Goal: Transaction & Acquisition: Obtain resource

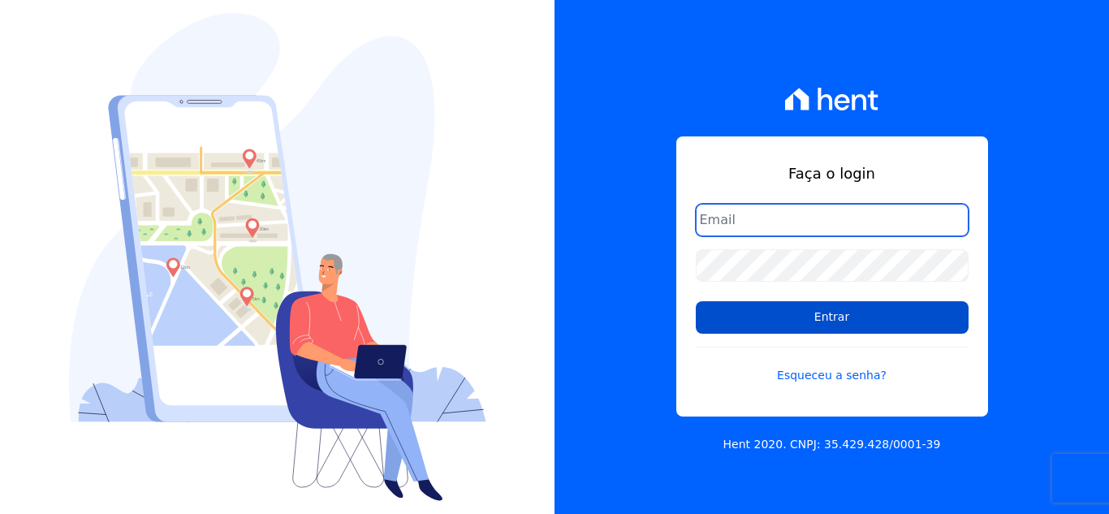
type input "cabralempreendimentoscomercial@gmail.com"
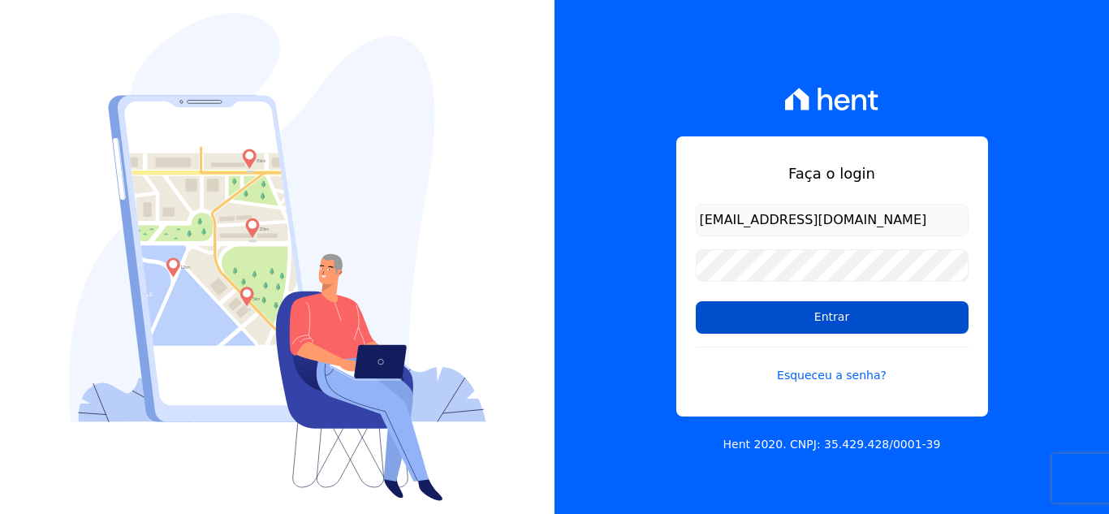
click at [843, 318] on input "Entrar" at bounding box center [832, 317] width 273 height 32
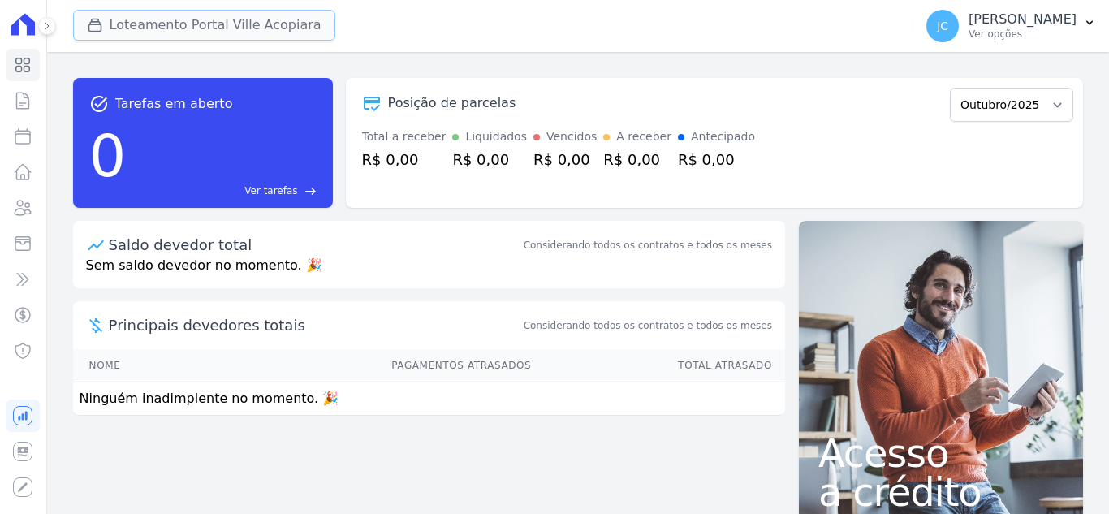
click at [231, 21] on button "Loteamento Portal Ville Acopiara" at bounding box center [204, 25] width 262 height 31
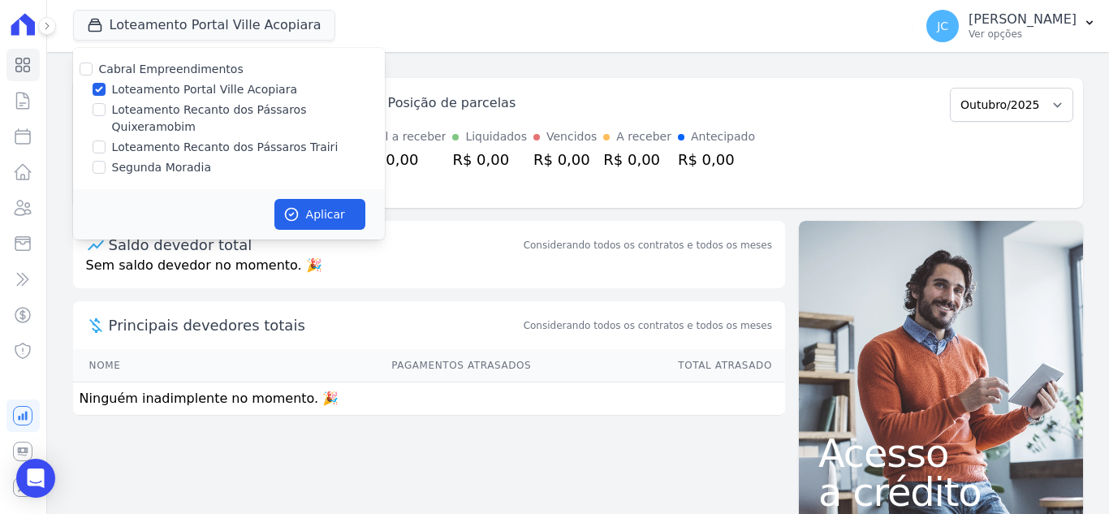
click at [155, 91] on label "Loteamento Portal Ville Acopiara" at bounding box center [204, 89] width 185 height 17
click at [106, 91] on input "Loteamento Portal Ville Acopiara" at bounding box center [99, 89] width 13 height 13
checkbox input "false"
click at [153, 109] on label "Loteamento Recanto dos Pássaros Quixeramobim" at bounding box center [248, 119] width 273 height 34
click at [106, 109] on input "Loteamento Recanto dos Pássaros Quixeramobim" at bounding box center [99, 109] width 13 height 13
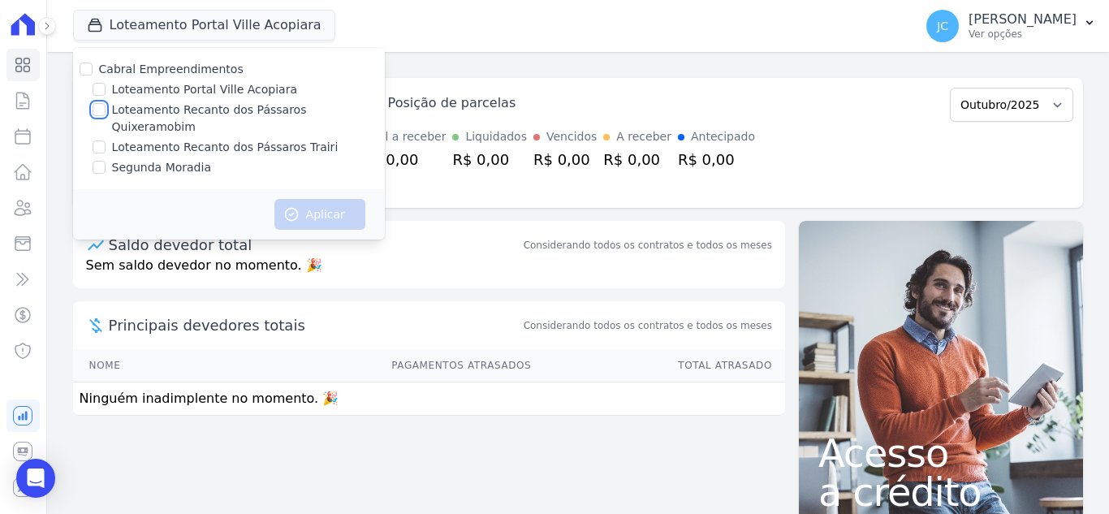
checkbox input "true"
click at [309, 199] on button "Aplicar" at bounding box center [319, 214] width 91 height 31
click at [1034, 37] on p "Ver opções" at bounding box center [1023, 34] width 108 height 13
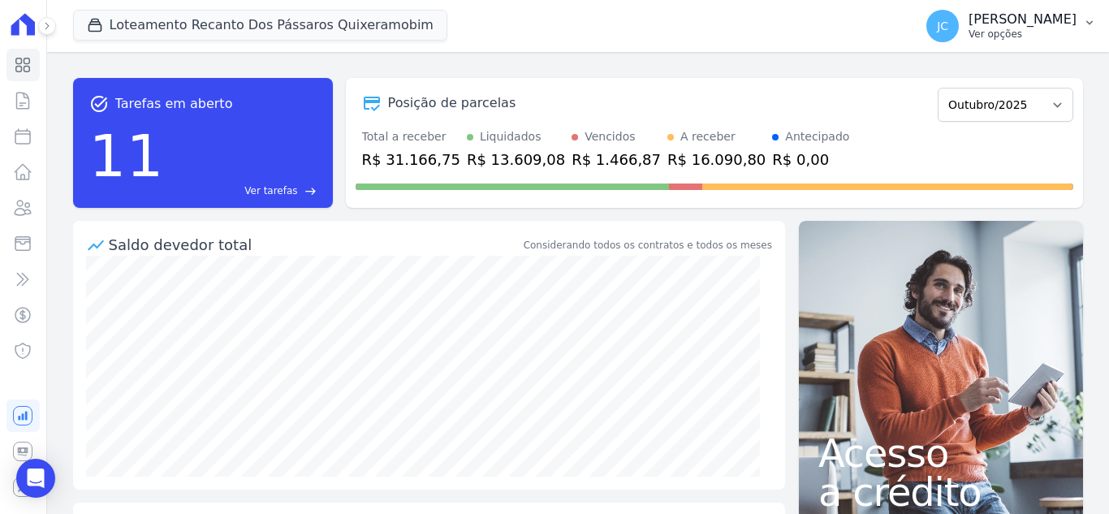
click at [1006, 25] on p "[PERSON_NAME]" at bounding box center [1023, 19] width 108 height 16
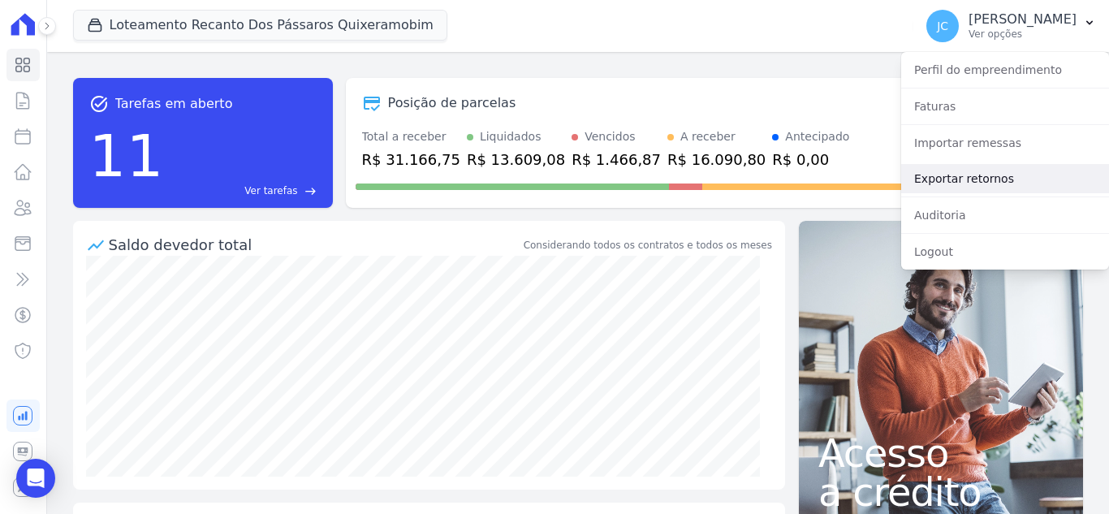
drag, startPoint x: 990, startPoint y: 177, endPoint x: 979, endPoint y: 189, distance: 16.1
click at [990, 177] on link "Exportar retornos" at bounding box center [1005, 178] width 208 height 29
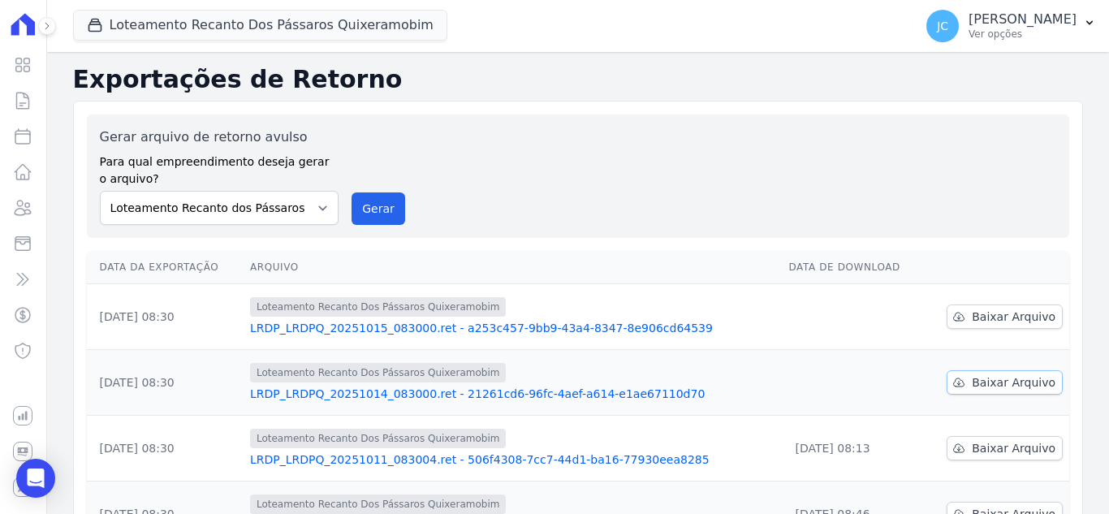
click at [960, 383] on icon at bounding box center [959, 382] width 13 height 13
drag, startPoint x: 1004, startPoint y: 318, endPoint x: 994, endPoint y: 320, distance: 10.7
click at [1004, 318] on span "Baixar Arquivo" at bounding box center [1014, 317] width 84 height 16
click at [274, 31] on button "Loteamento Recanto Dos Pássaros Quixeramobim" at bounding box center [260, 25] width 374 height 31
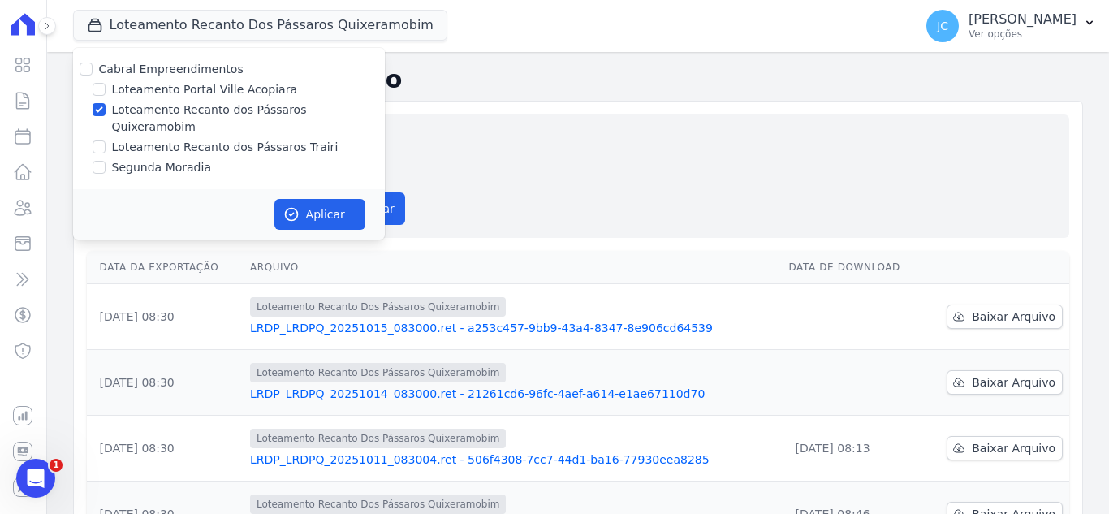
click at [162, 106] on label "Loteamento Recanto dos Pássaros Quixeramobim" at bounding box center [248, 119] width 273 height 34
click at [106, 106] on input "Loteamento Recanto dos Pássaros Quixeramobim" at bounding box center [99, 109] width 13 height 13
checkbox input "false"
click at [136, 139] on label "Loteamento Recanto dos Pássaros Trairi" at bounding box center [225, 147] width 227 height 17
click at [106, 140] on input "Loteamento Recanto dos Pássaros Trairi" at bounding box center [99, 146] width 13 height 13
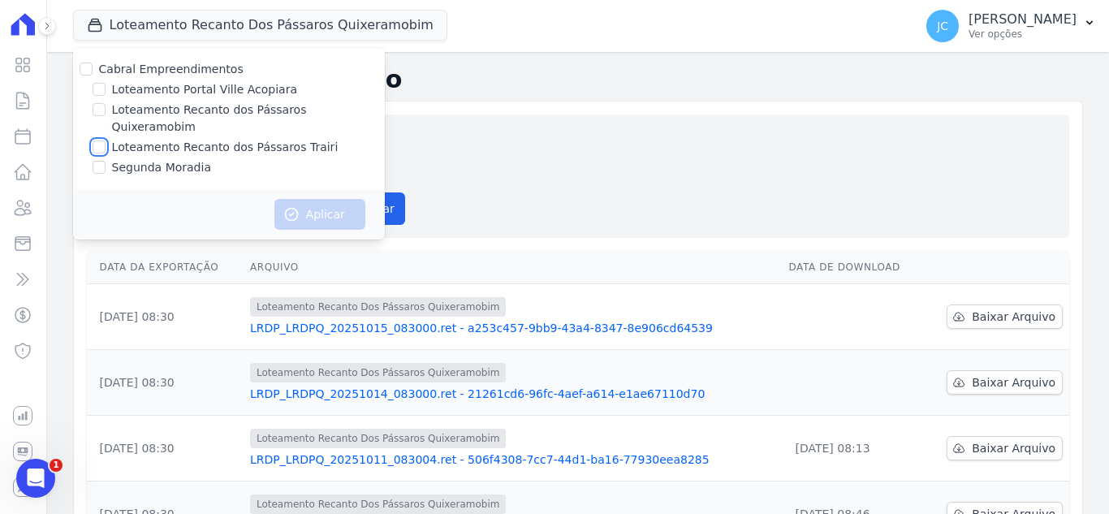
checkbox input "true"
click at [330, 199] on button "Aplicar" at bounding box center [319, 214] width 91 height 31
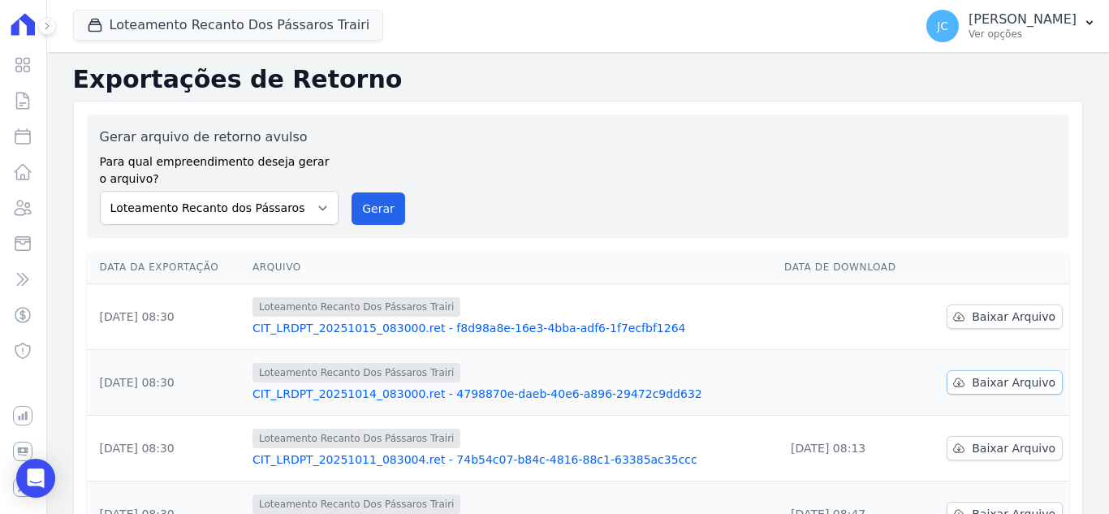
click at [995, 385] on span "Baixar Arquivo" at bounding box center [1014, 382] width 84 height 16
click at [981, 307] on link "Baixar Arquivo" at bounding box center [1005, 317] width 116 height 24
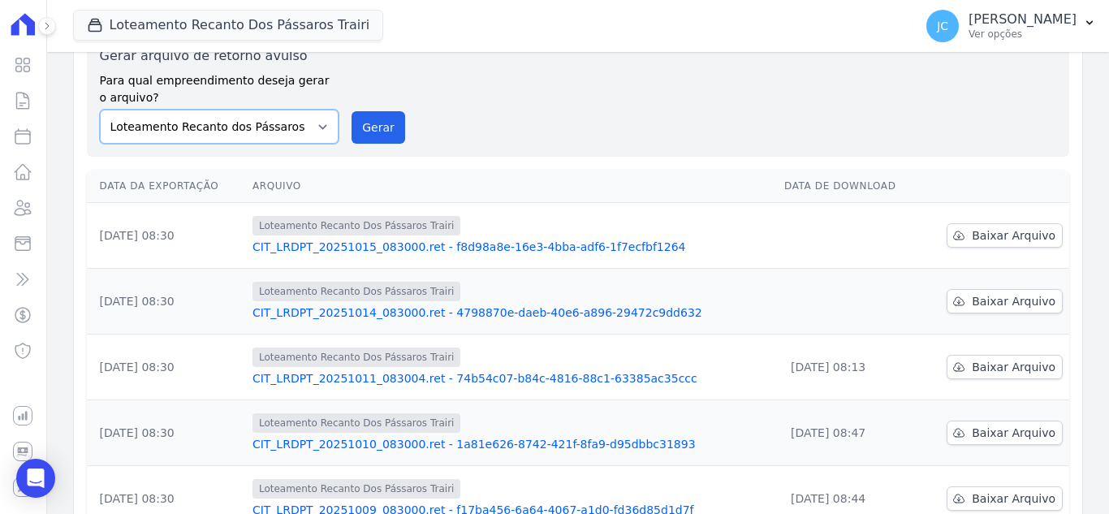
click at [285, 119] on select "Loteamento Portal Ville Acopiara Loteamento Recanto dos Pássaros Quixeramobim L…" at bounding box center [220, 127] width 240 height 34
select select "680c1bfe-1e9a-4ffe-9017-886ab10875cd"
click at [100, 110] on select "Loteamento Portal Ville Acopiara Loteamento Recanto dos Pássaros Quixeramobim L…" at bounding box center [220, 127] width 240 height 34
click at [366, 133] on button "Gerar" at bounding box center [379, 127] width 54 height 32
click at [266, 28] on button "Loteamento Recanto Dos Pássaros Trairi" at bounding box center [228, 25] width 311 height 31
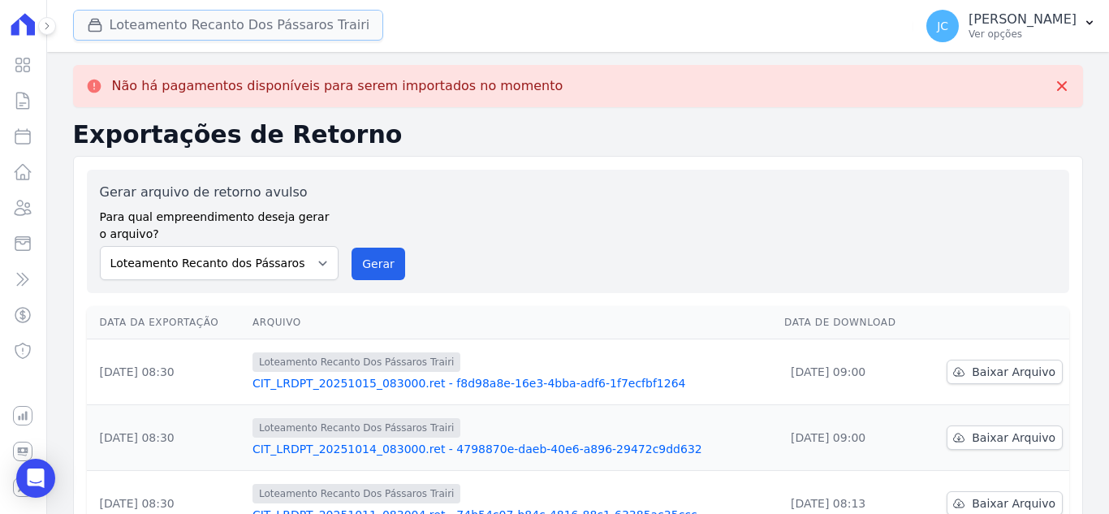
click at [245, 32] on button "Loteamento Recanto Dos Pássaros Trairi" at bounding box center [228, 25] width 311 height 31
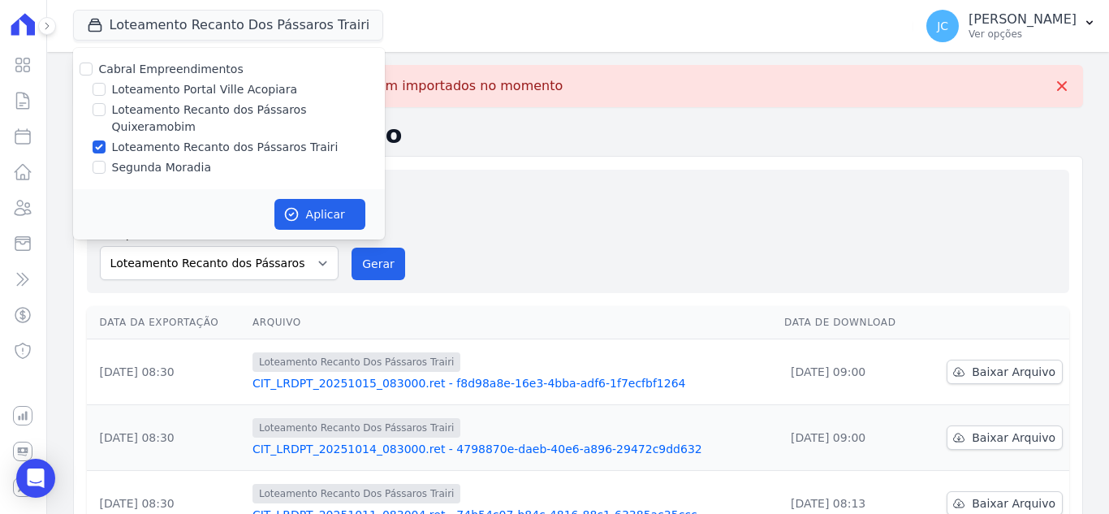
click at [157, 109] on label "Loteamento Recanto dos Pássaros Quixeramobim" at bounding box center [248, 119] width 273 height 34
click at [106, 109] on input "Loteamento Recanto dos Pássaros Quixeramobim" at bounding box center [99, 109] width 13 height 13
checkbox input "true"
click at [138, 139] on label "Loteamento Recanto dos Pássaros Trairi" at bounding box center [225, 147] width 227 height 17
click at [106, 140] on input "Loteamento Recanto dos Pássaros Trairi" at bounding box center [99, 146] width 13 height 13
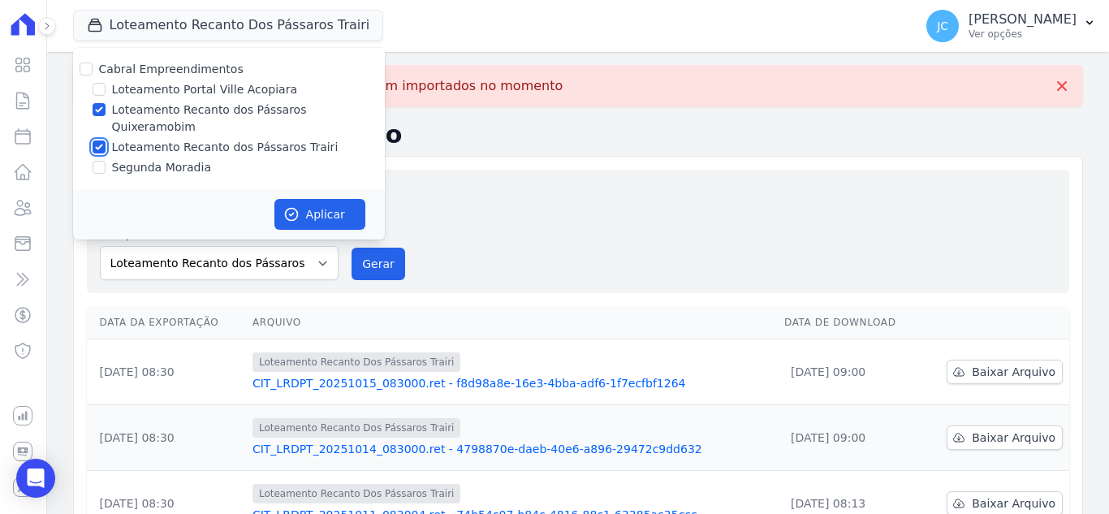
checkbox input "false"
click at [295, 206] on icon "button" at bounding box center [291, 214] width 16 height 16
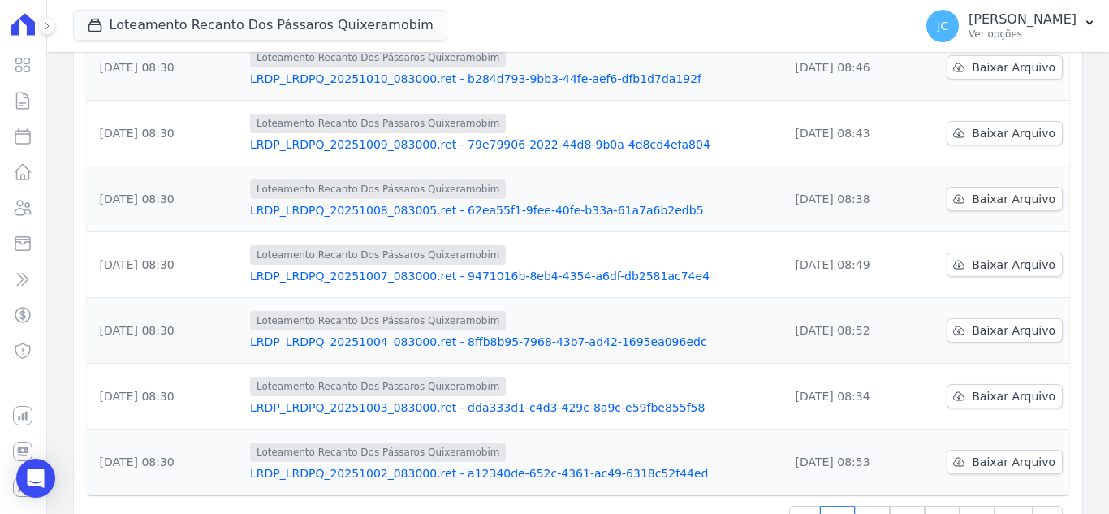
scroll to position [512, 0]
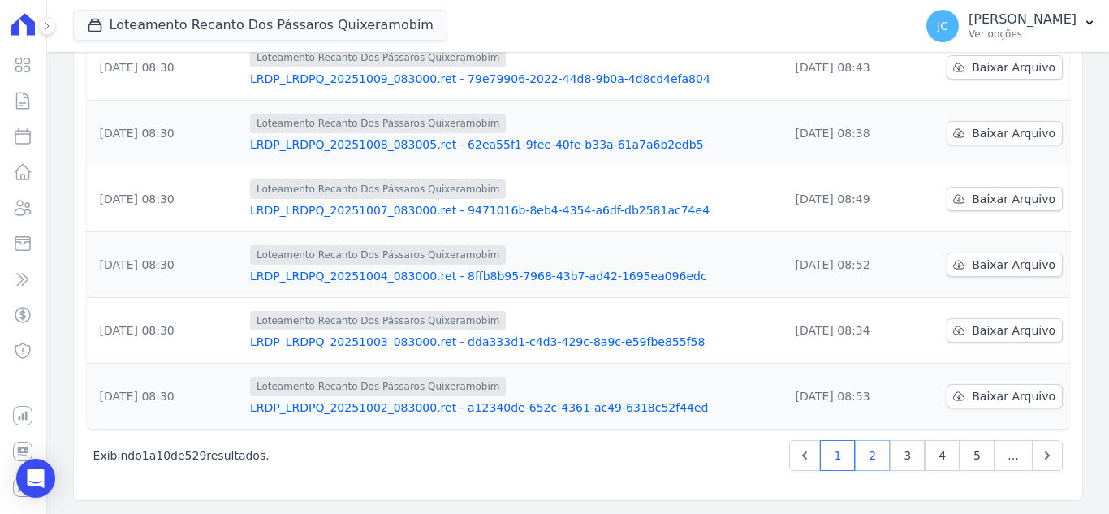
click at [868, 457] on link "2" at bounding box center [872, 455] width 35 height 31
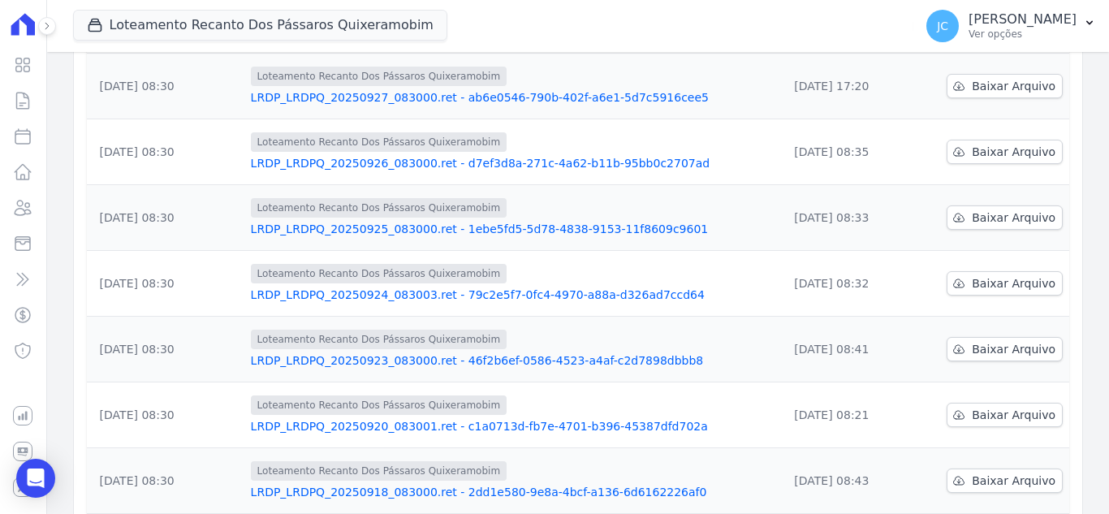
scroll to position [325, 0]
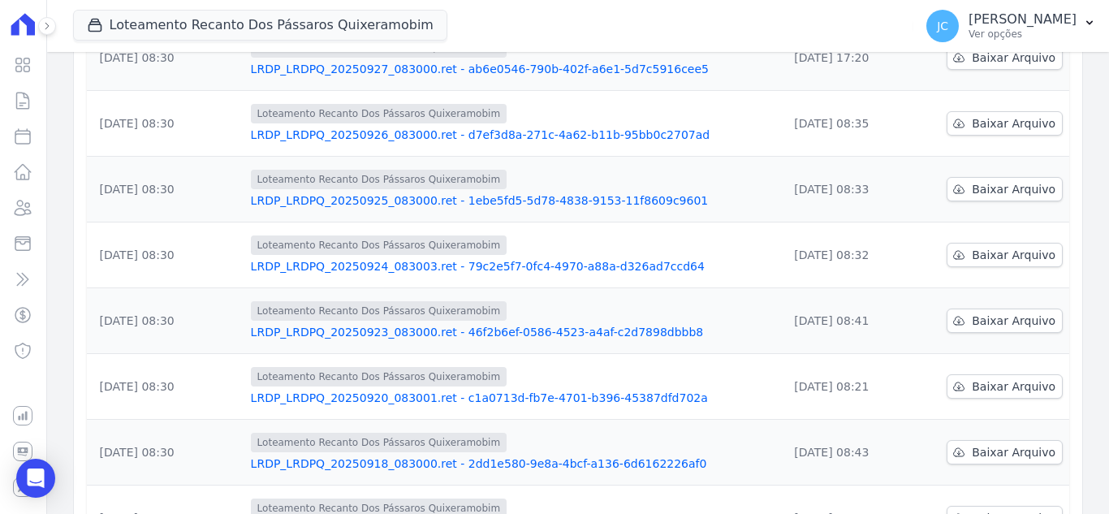
click at [555, 269] on link "LRDP_LRDPQ_20250924_083003.ret - 79c2e5f7-0fc4-4970-a88a-d326ad7ccd64" at bounding box center [513, 266] width 525 height 16
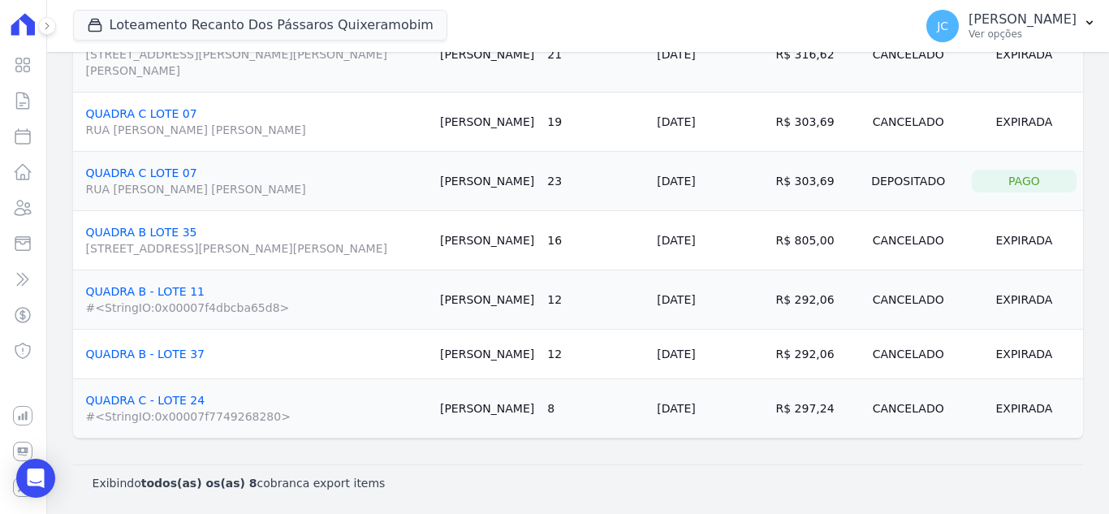
scroll to position [245, 0]
drag, startPoint x: 614, startPoint y: 303, endPoint x: 763, endPoint y: 305, distance: 149.4
click at [763, 305] on tr "QUADRA B - LOTE 11 #<StringIO:0x00007f4dbcba65d8> Yhanna Freitas 12 25/05/2025 …" at bounding box center [578, 299] width 1010 height 59
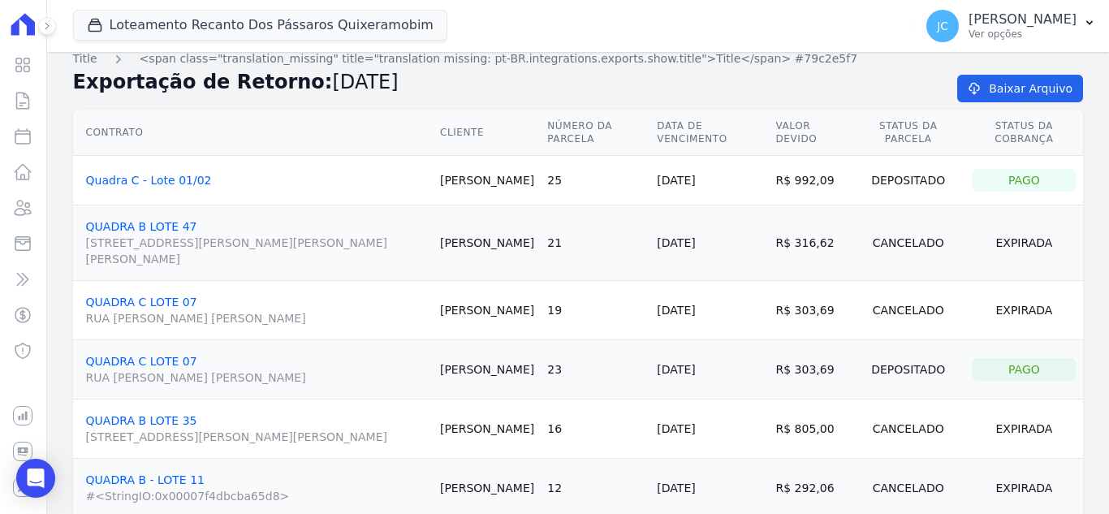
scroll to position [0, 0]
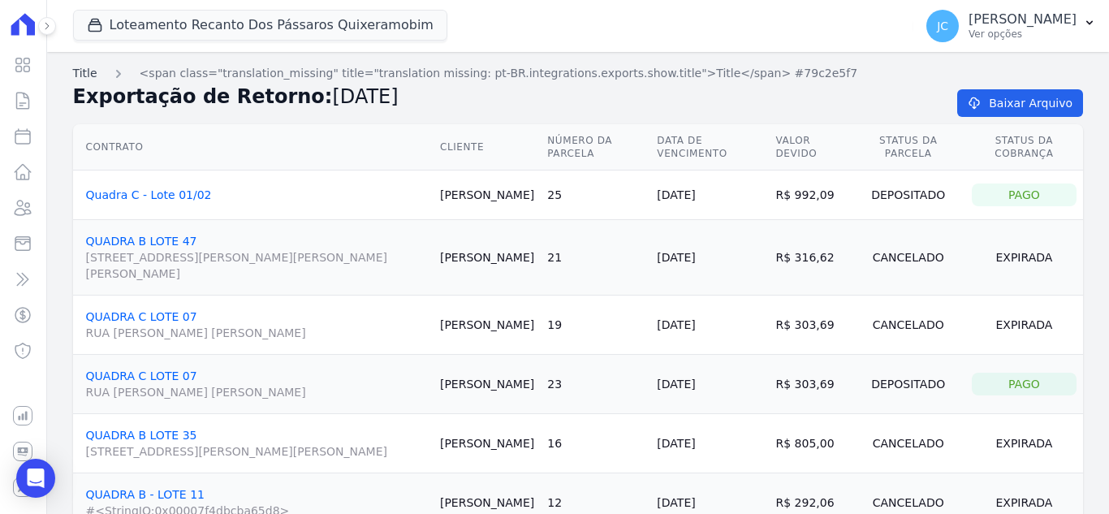
click at [84, 73] on span "Title" at bounding box center [85, 73] width 24 height 13
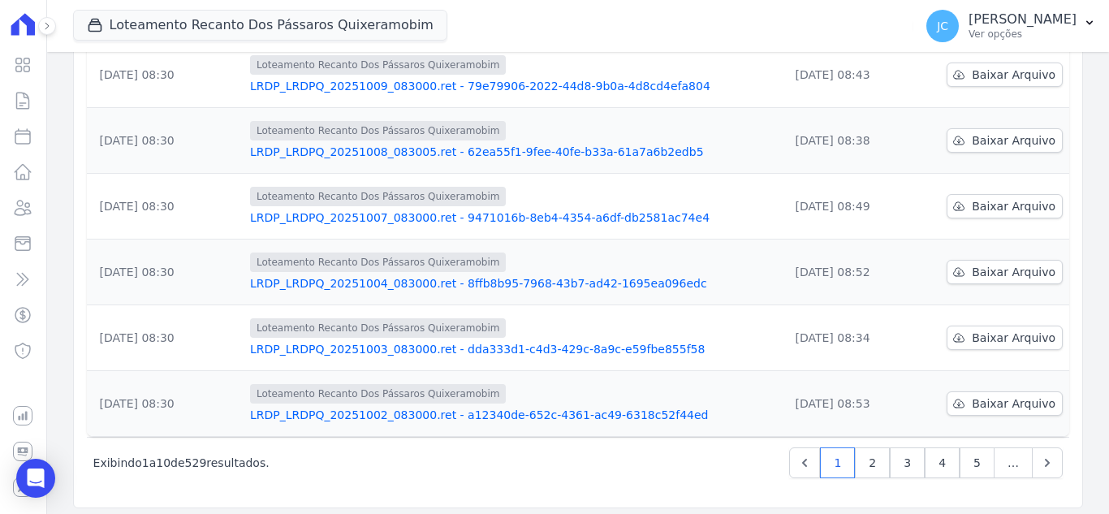
scroll to position [512, 0]
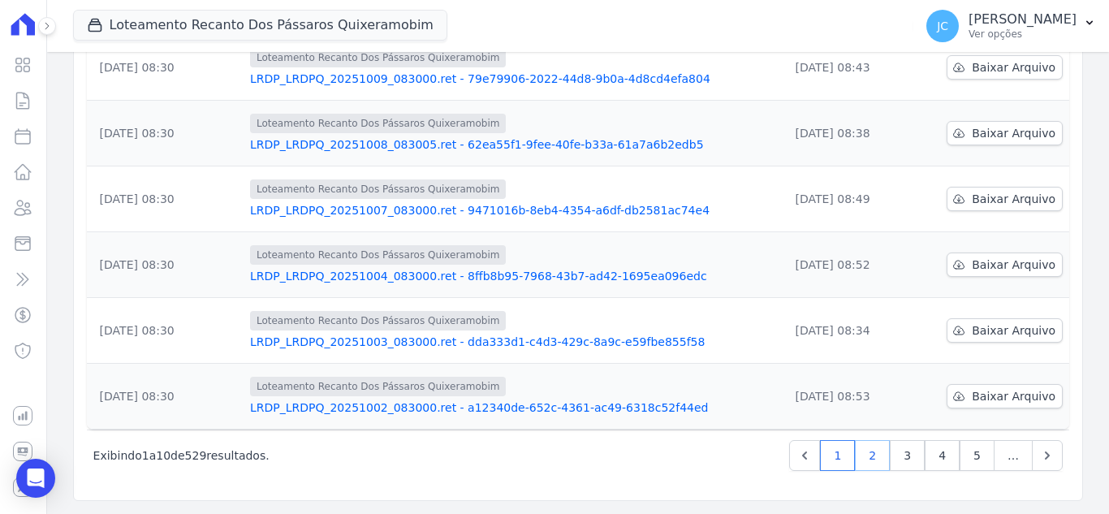
click at [855, 463] on link "2" at bounding box center [872, 455] width 35 height 31
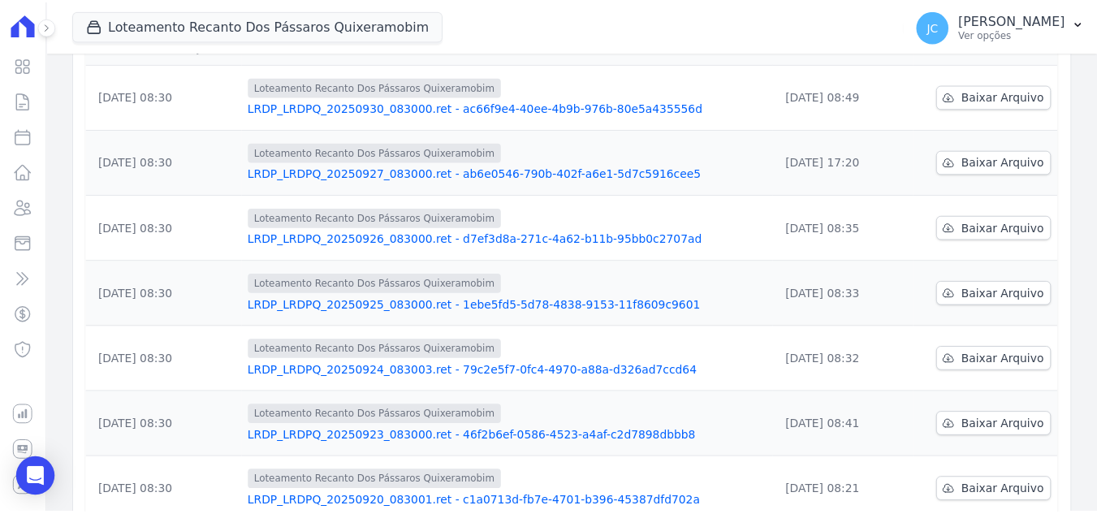
scroll to position [325, 0]
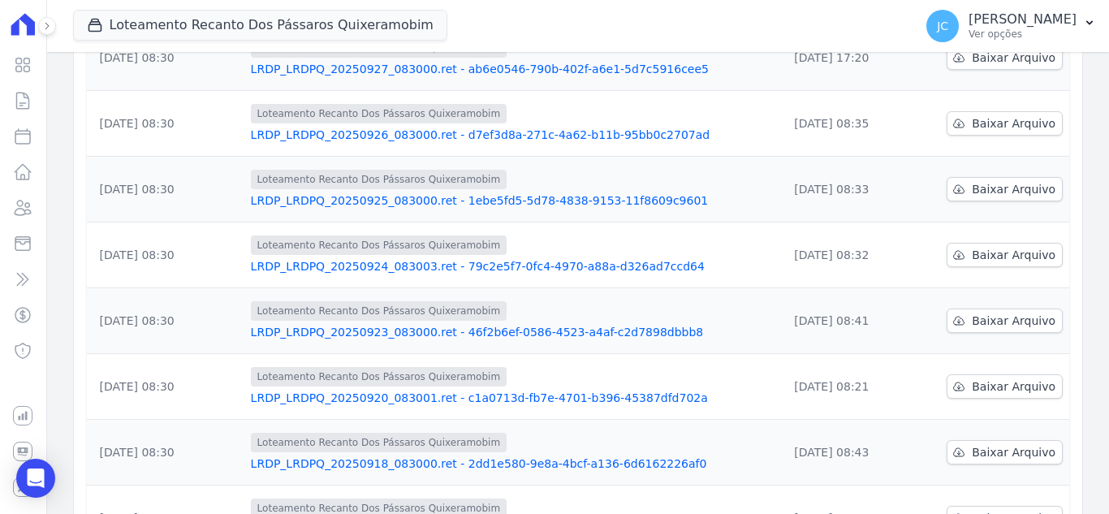
click at [320, 198] on link "LRDP_LRDPQ_20250925_083000.ret - 1ebe5fd5-5d78-4838-9153-11f8609c9601" at bounding box center [513, 200] width 525 height 16
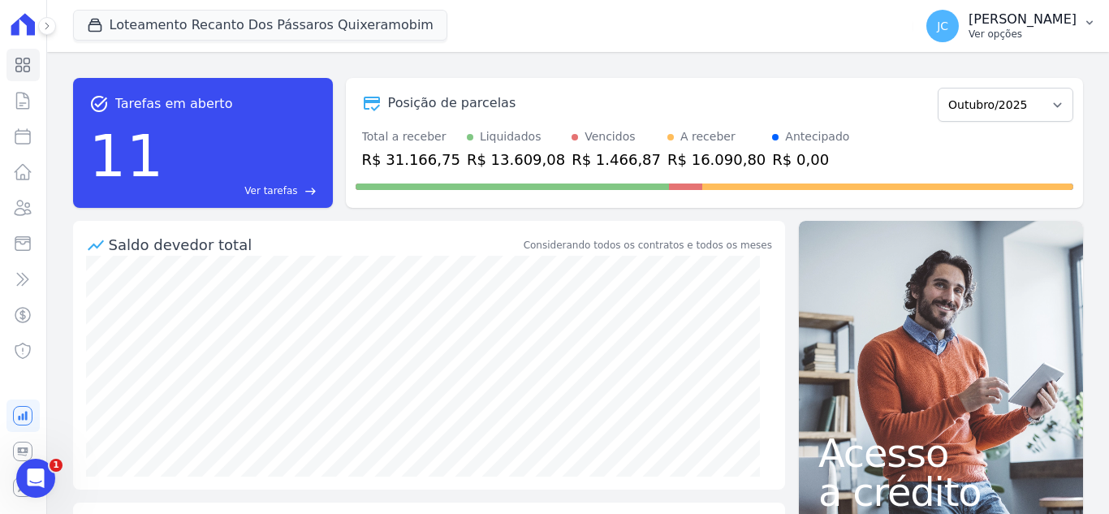
click at [954, 19] on span "JC" at bounding box center [943, 26] width 32 height 32
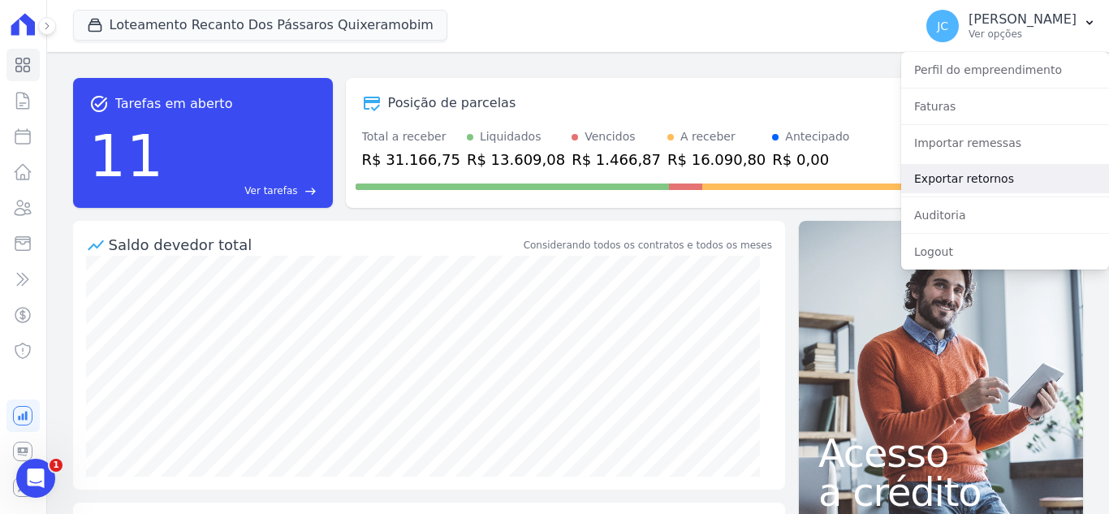
click at [1002, 182] on link "Exportar retornos" at bounding box center [1005, 178] width 208 height 29
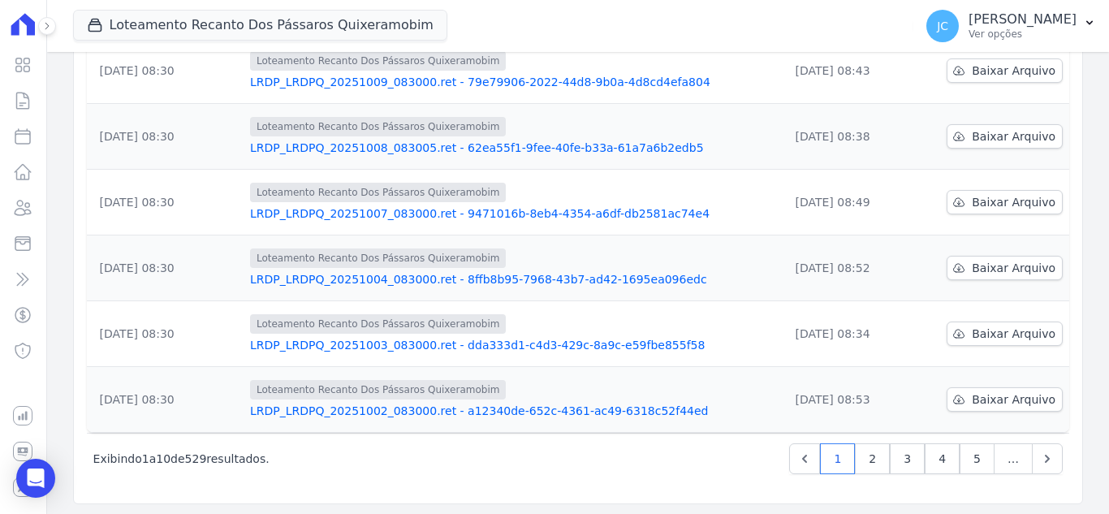
scroll to position [512, 0]
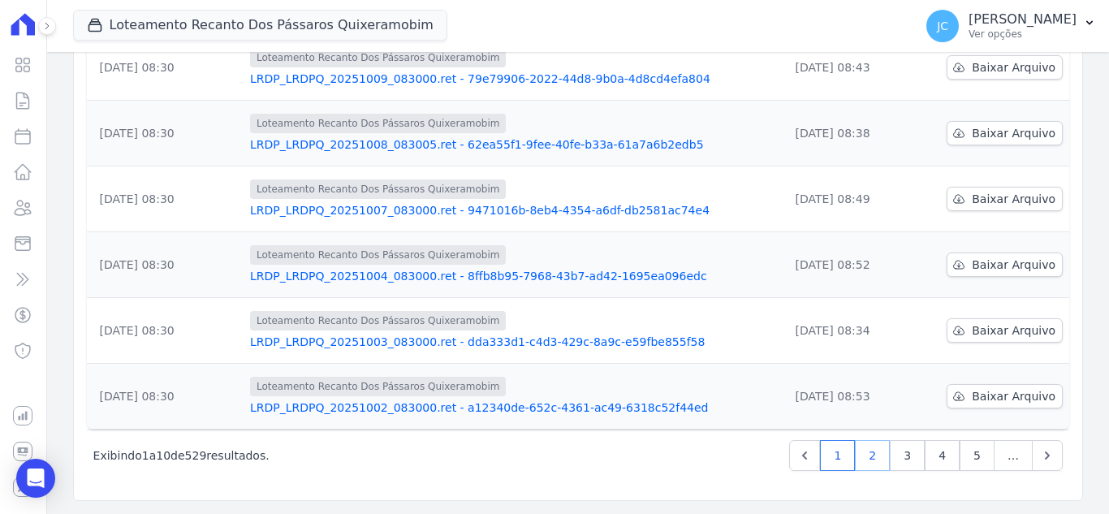
click at [871, 461] on link "2" at bounding box center [872, 455] width 35 height 31
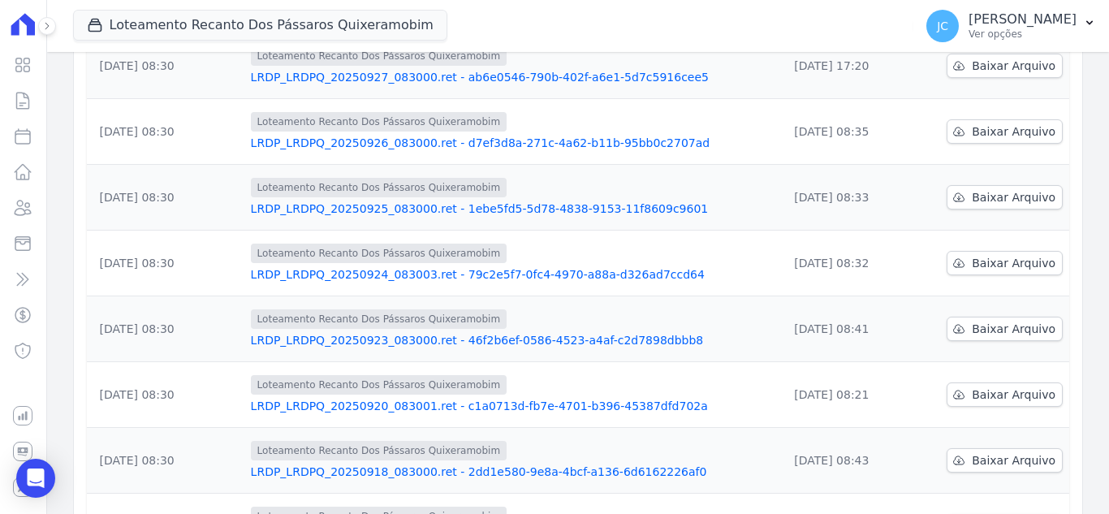
scroll to position [325, 0]
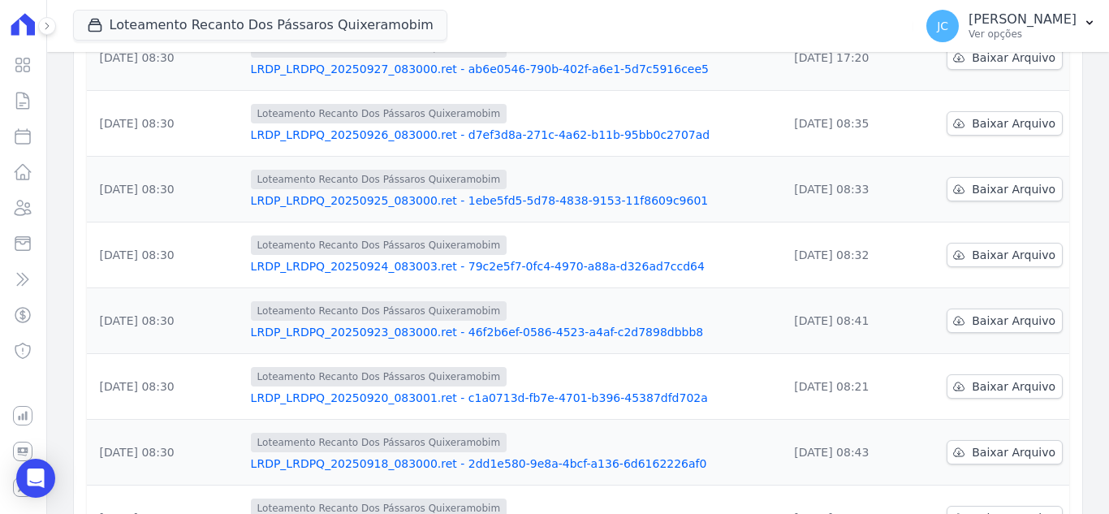
click at [374, 263] on link "LRDP_LRDPQ_20250924_083003.ret - 79c2e5f7-0fc4-4970-a88a-d326ad7ccd64" at bounding box center [513, 266] width 525 height 16
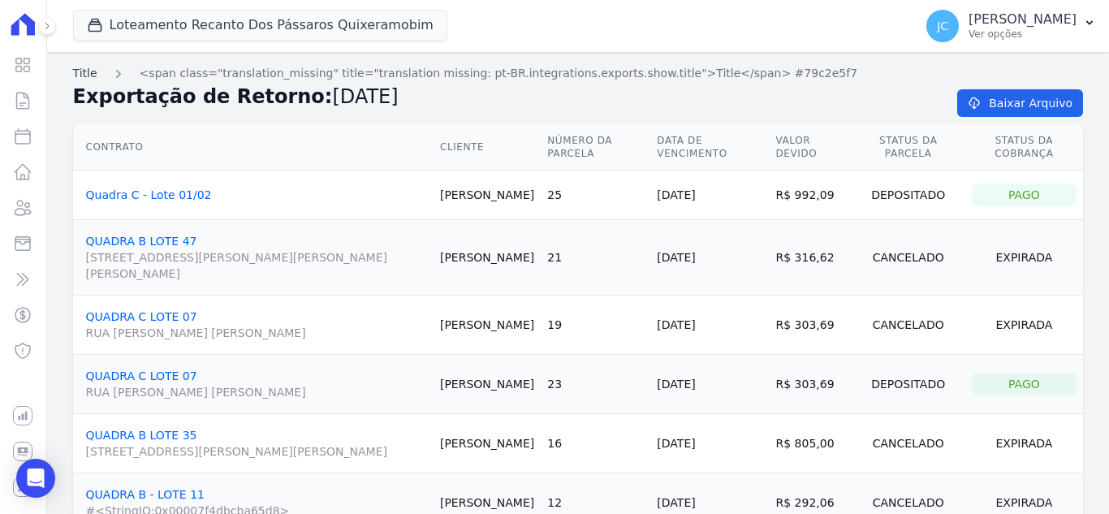
click at [80, 73] on span "Title" at bounding box center [85, 73] width 24 height 13
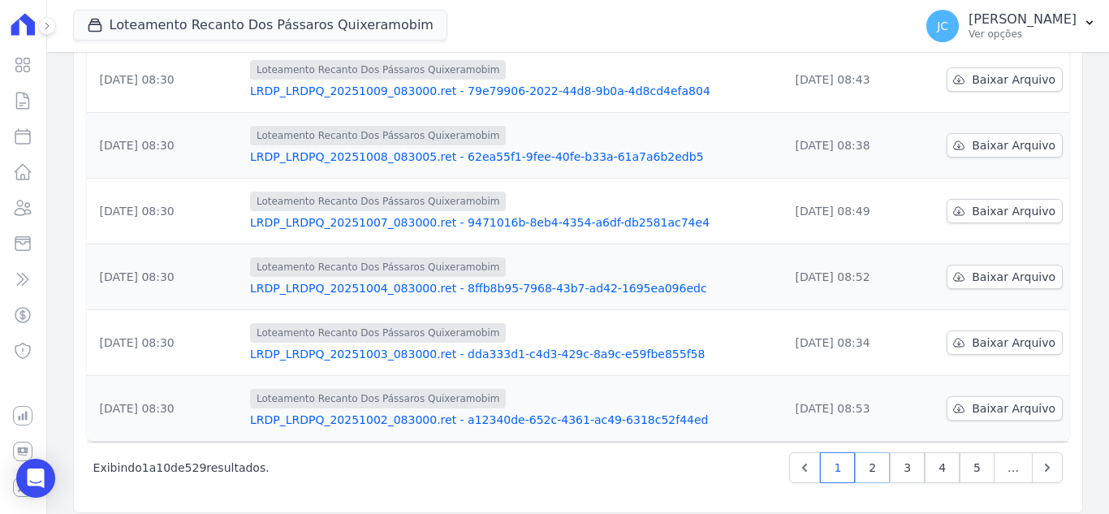
scroll to position [512, 0]
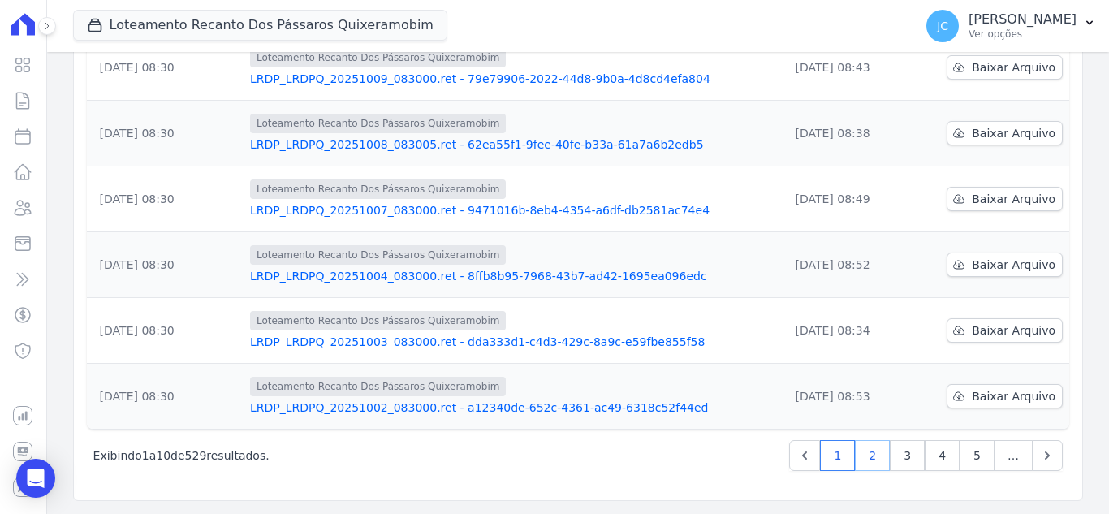
click at [875, 453] on link "2" at bounding box center [872, 455] width 35 height 31
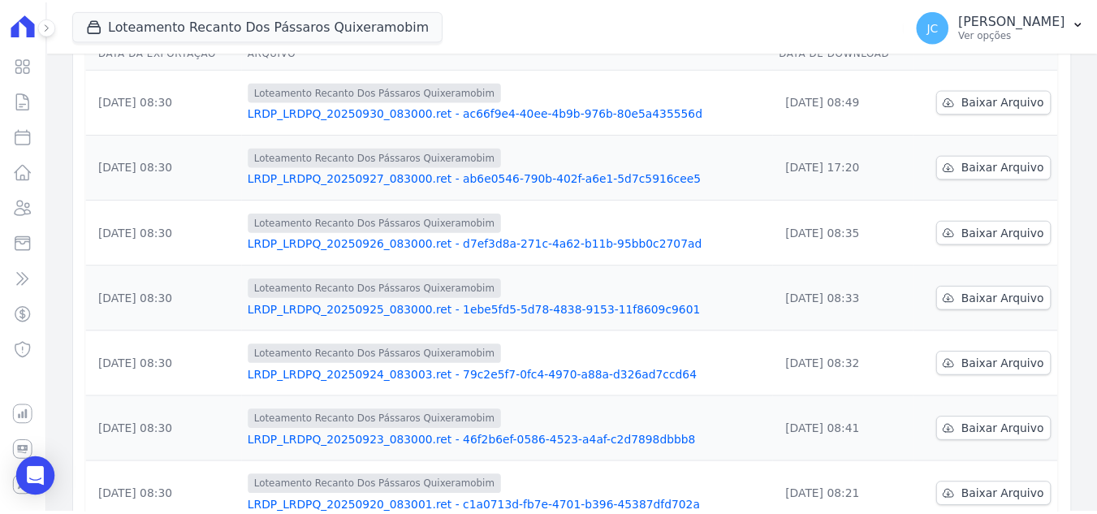
scroll to position [244, 0]
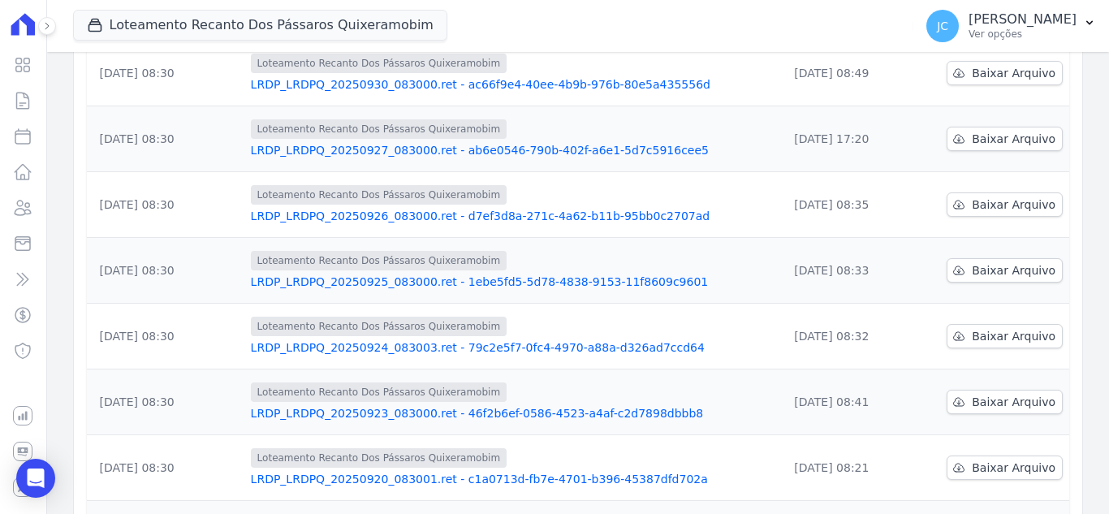
click at [396, 283] on link "LRDP_LRDPQ_20250925_083000.ret - 1ebe5fd5-5d78-4838-9153-11f8609c9601" at bounding box center [513, 282] width 525 height 16
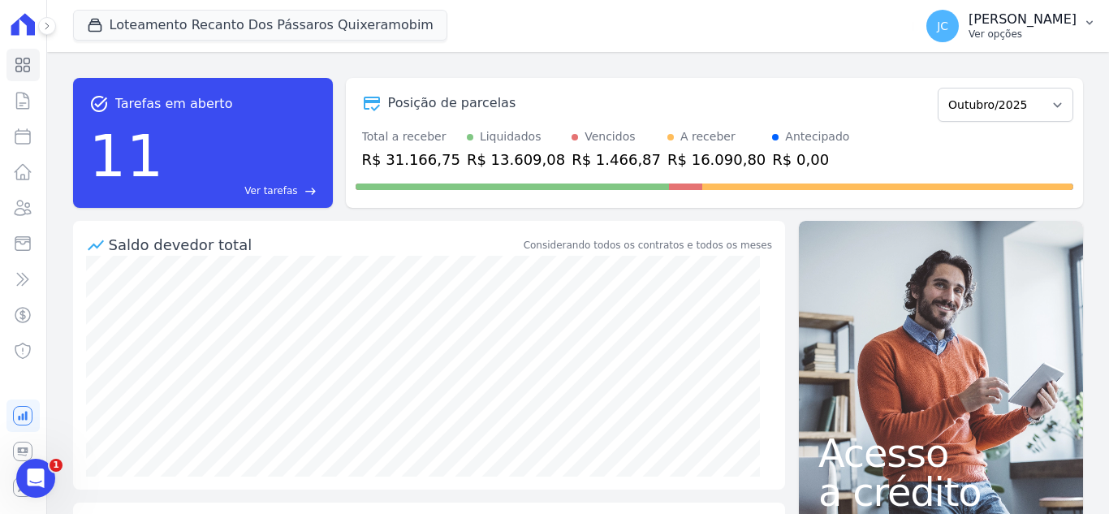
click at [1062, 7] on button "JC [PERSON_NAME] Ver opções" at bounding box center [1012, 25] width 196 height 45
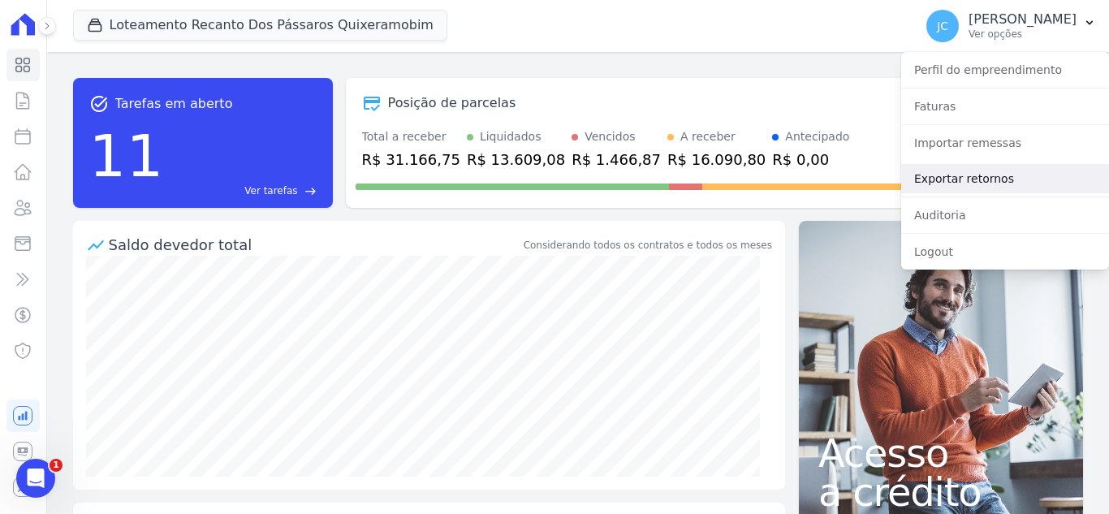
click at [995, 192] on link "Exportar retornos" at bounding box center [1005, 178] width 208 height 29
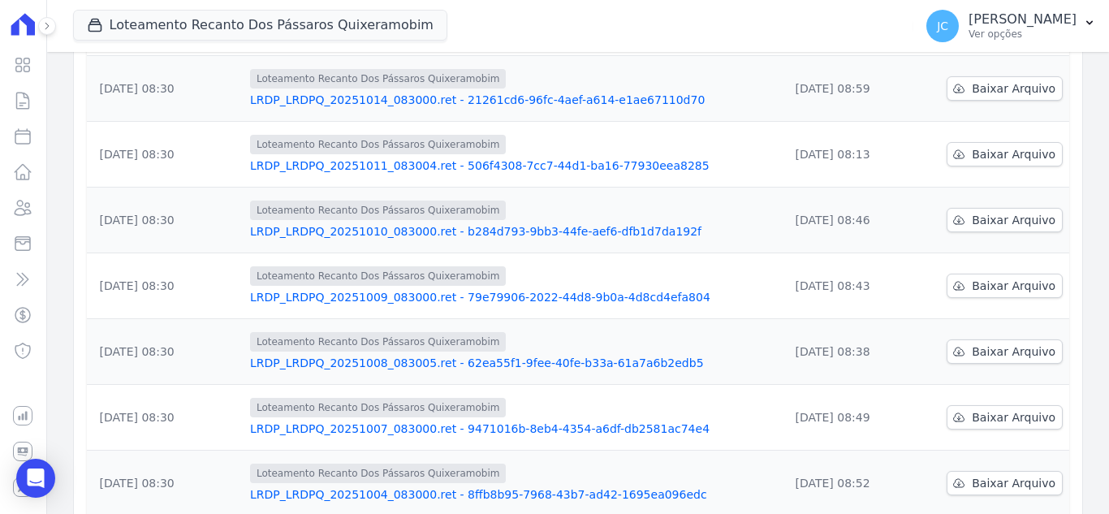
scroll to position [512, 0]
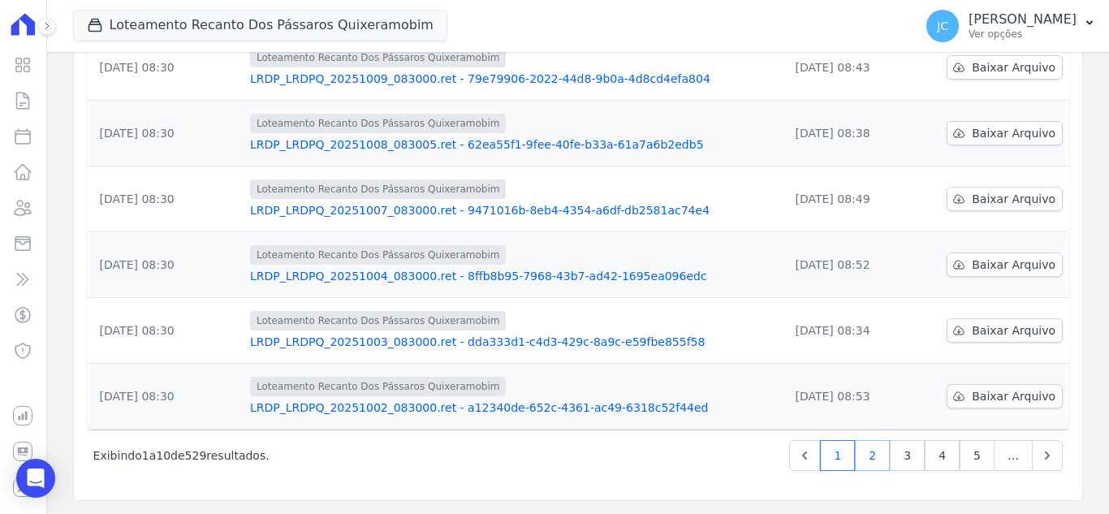
click at [864, 460] on link "2" at bounding box center [872, 455] width 35 height 31
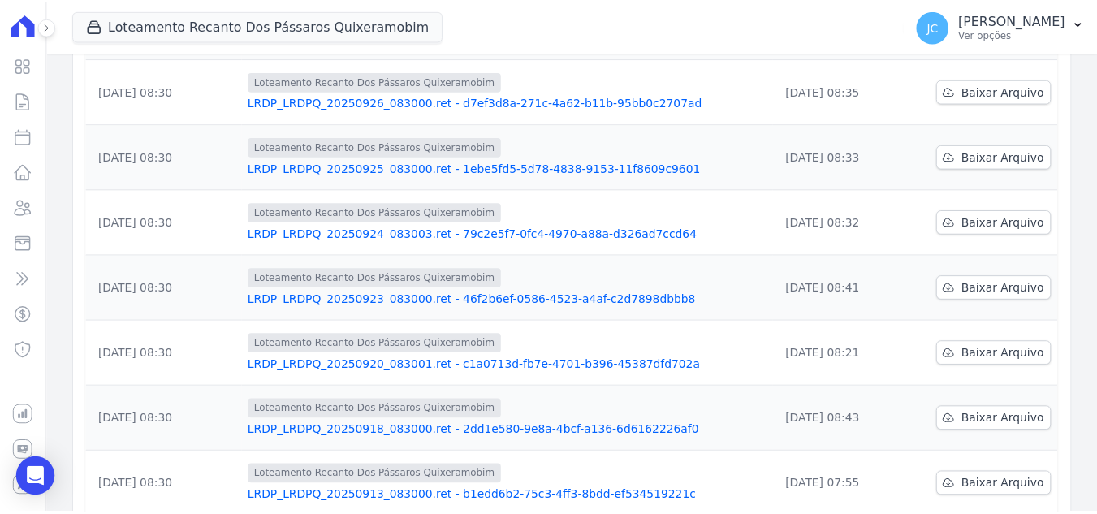
scroll to position [244, 0]
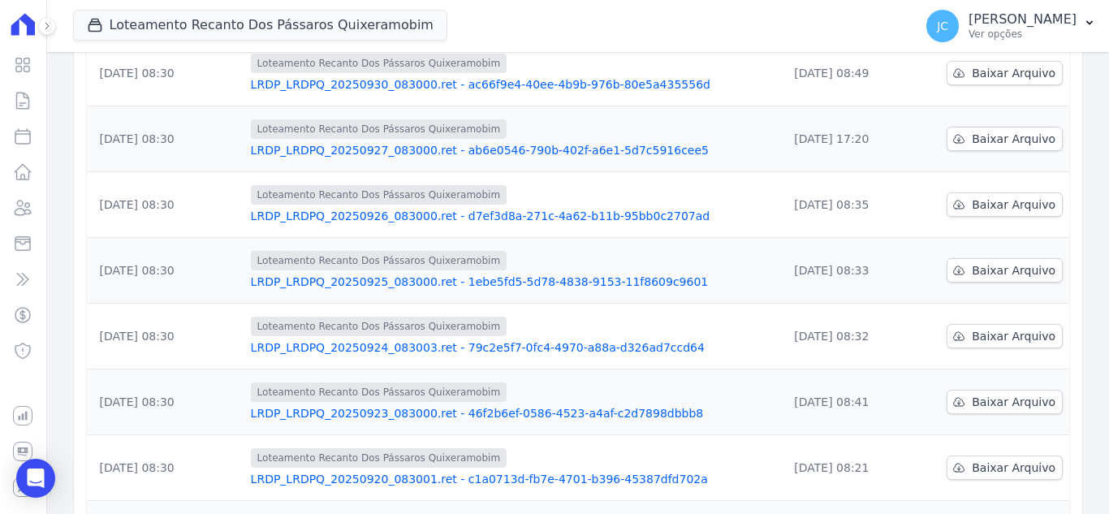
click at [325, 287] on link "LRDP_LRDPQ_20250925_083000.ret - 1ebe5fd5-5d78-4838-9153-11f8609c9601" at bounding box center [513, 282] width 525 height 16
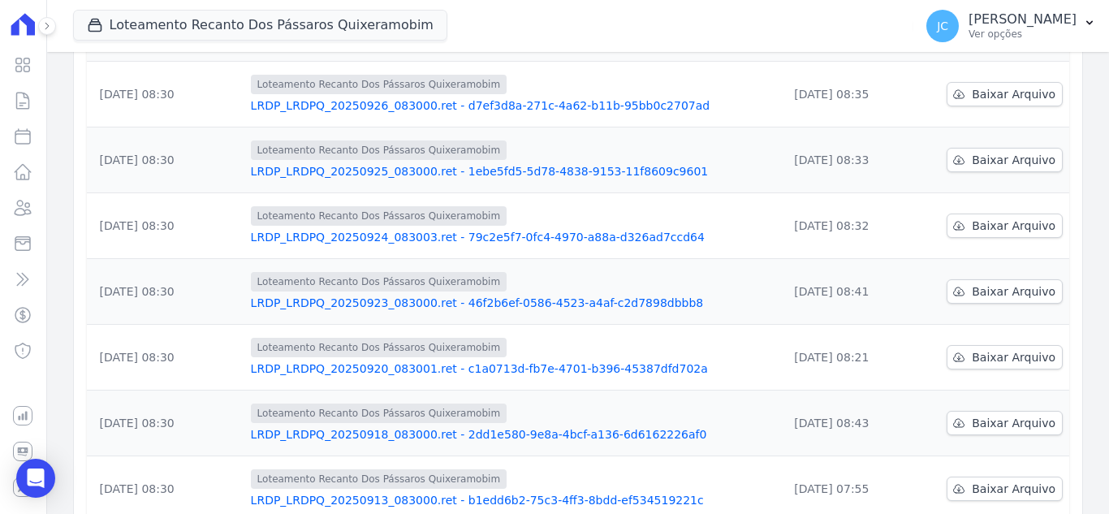
scroll to position [464, 0]
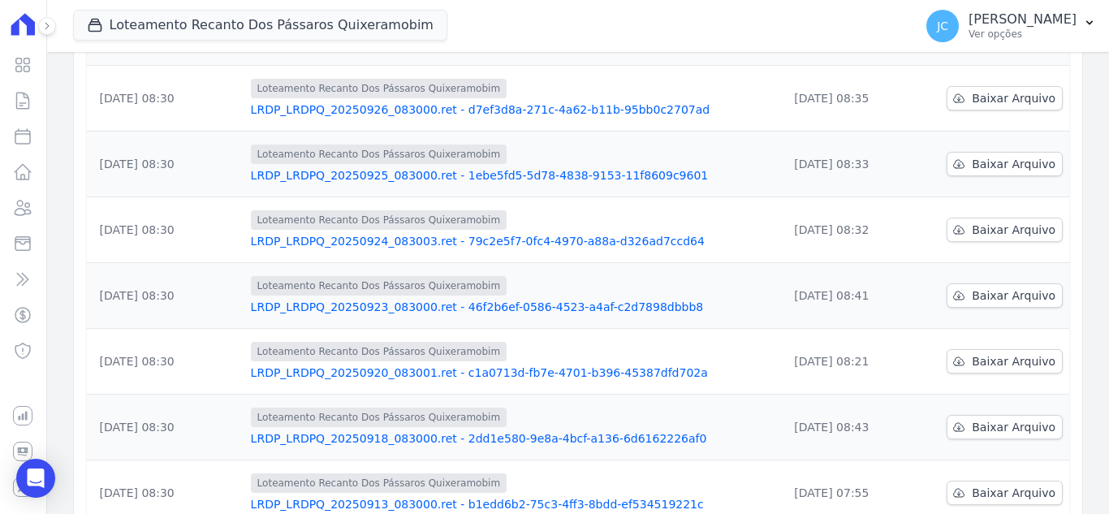
click at [540, 111] on link "LRDP_LRDPQ_20250926_083000.ret - d7ef3d8a-271c-4a62-b11b-95bb0c2707ad" at bounding box center [513, 110] width 525 height 16
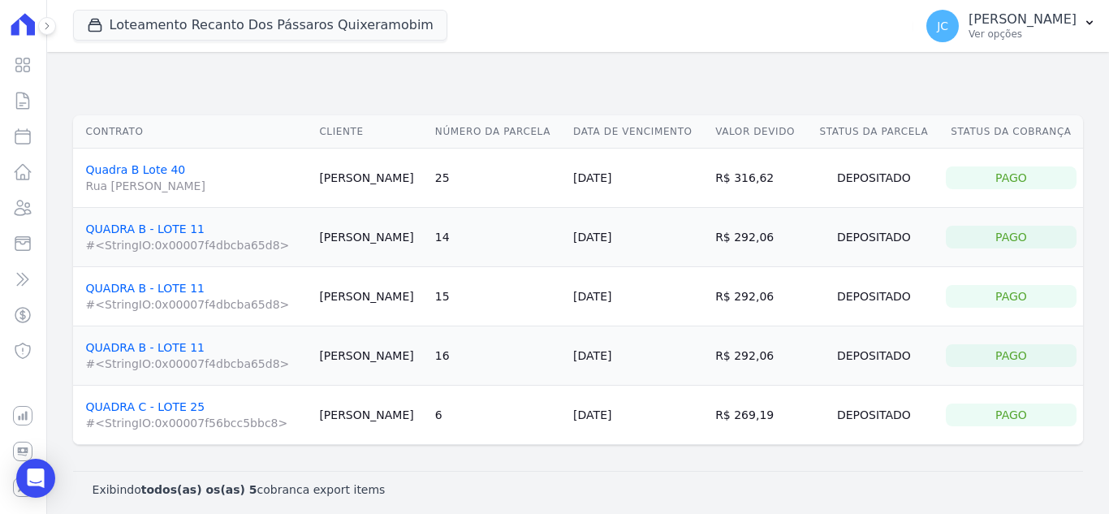
scroll to position [129, 0]
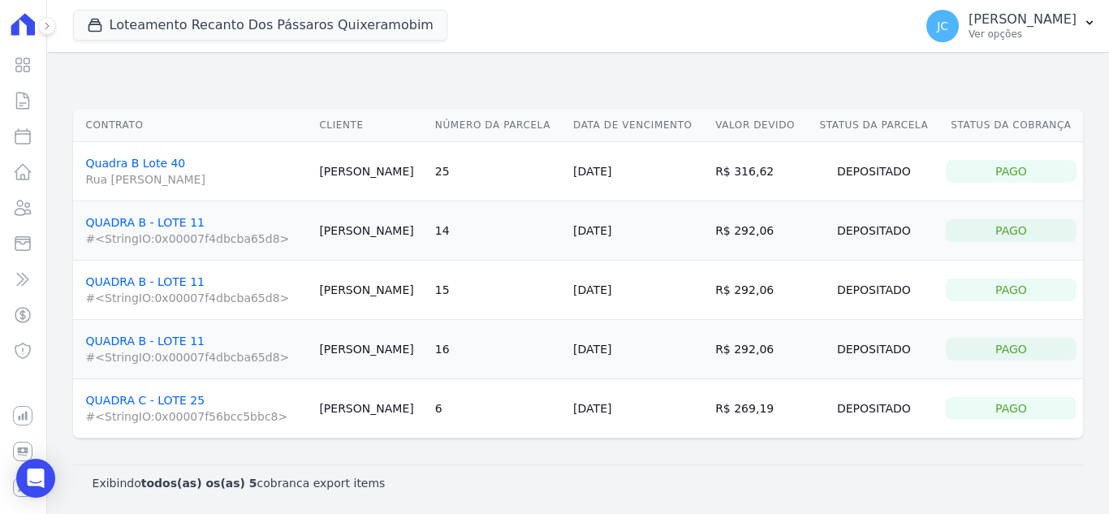
drag, startPoint x: 562, startPoint y: 228, endPoint x: 818, endPoint y: 339, distance: 278.9
click at [818, 339] on tbody "Quadra B Lote 40 Rua Francisco Helba Ferreira Almeida Leonardo Macedo 25 25/09/…" at bounding box center [578, 290] width 1010 height 296
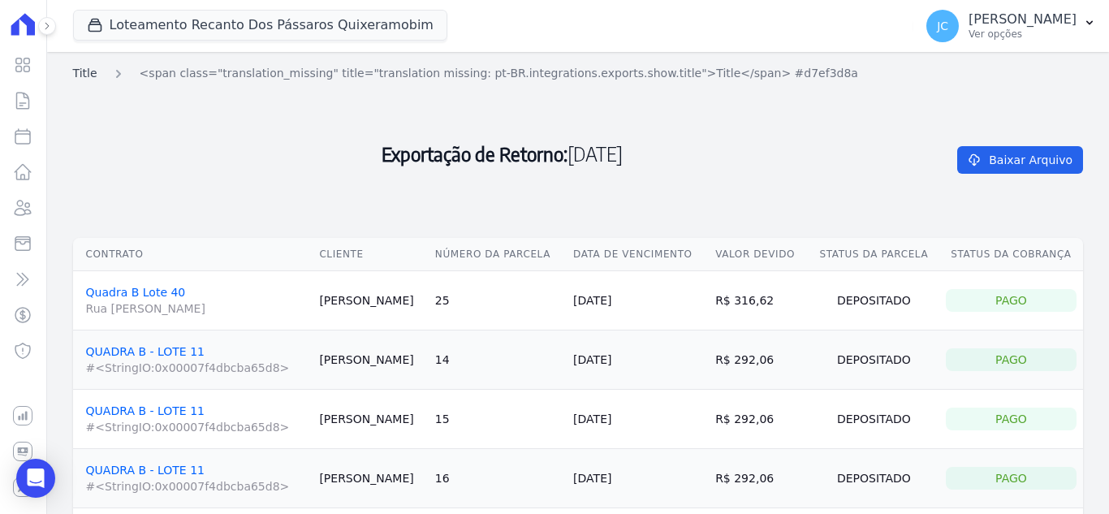
click at [79, 73] on span "Title" at bounding box center [85, 73] width 24 height 13
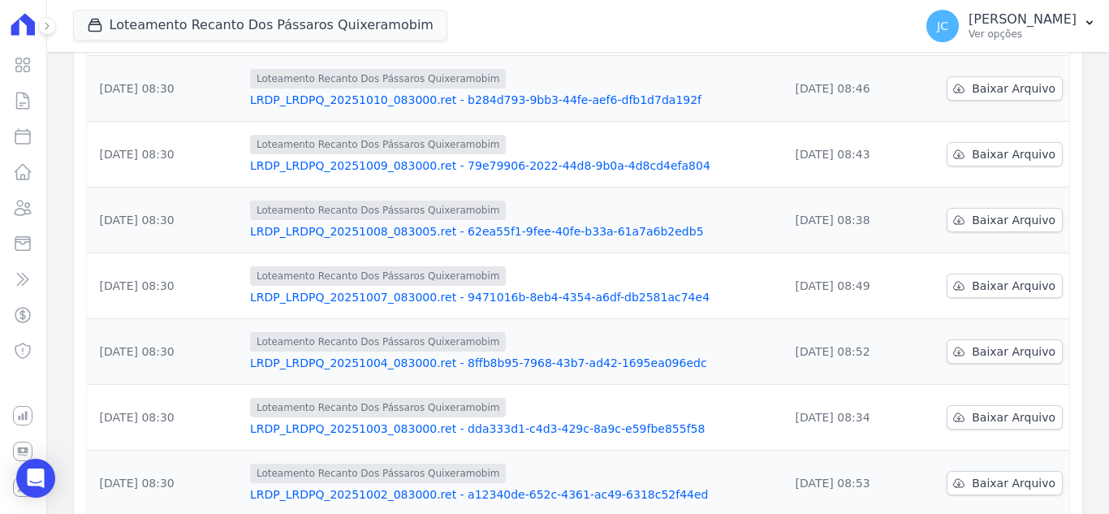
scroll to position [626, 0]
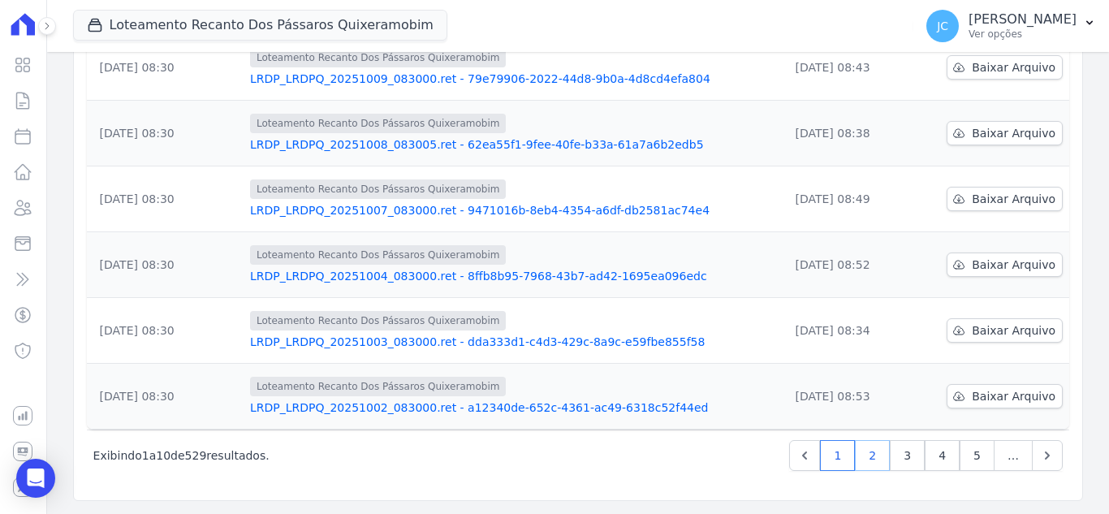
click at [868, 452] on link "2" at bounding box center [872, 455] width 35 height 31
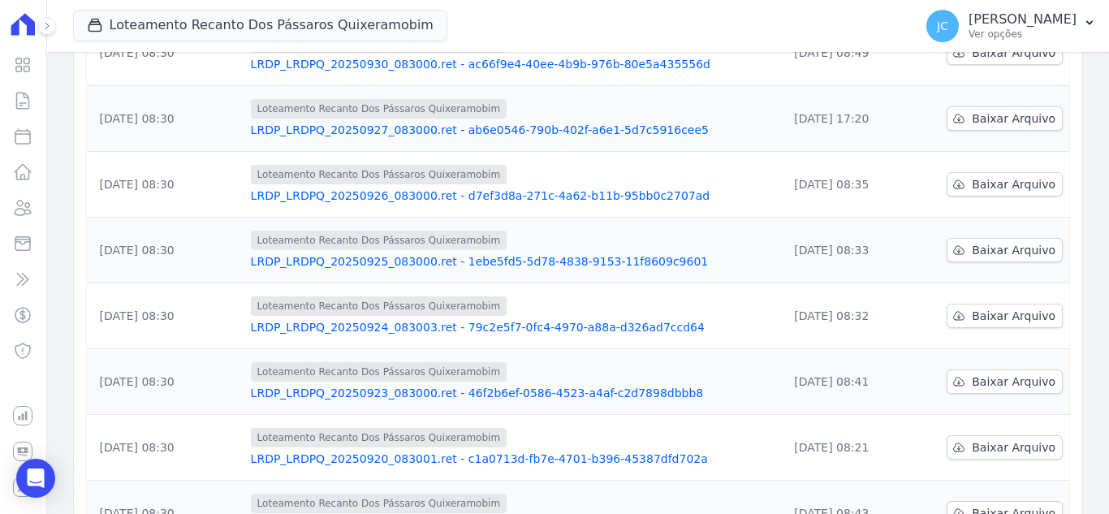
scroll to position [406, 0]
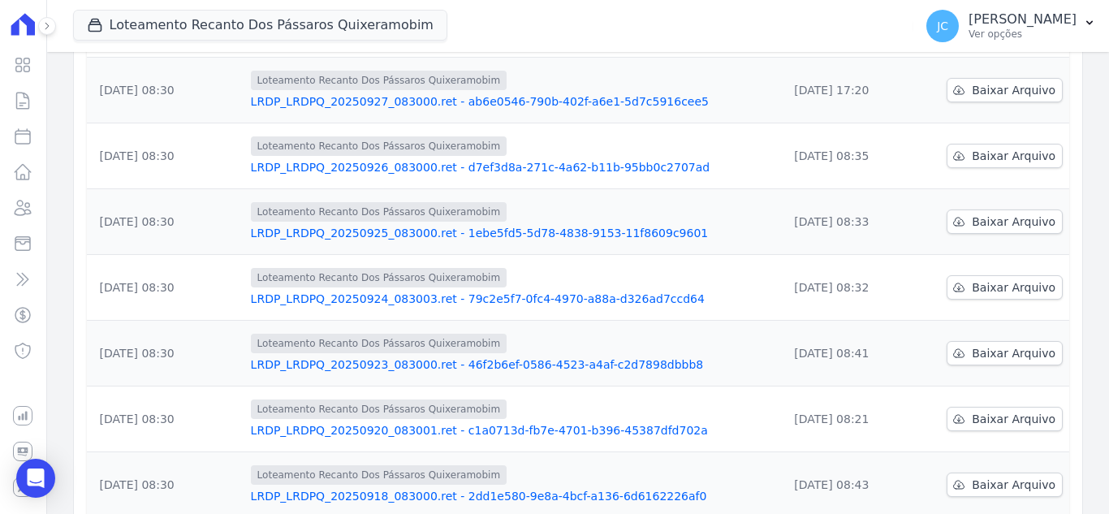
click at [564, 165] on link "LRDP_LRDPQ_20250926_083000.ret - d7ef3d8a-271c-4a62-b11b-95bb0c2707ad" at bounding box center [513, 167] width 525 height 16
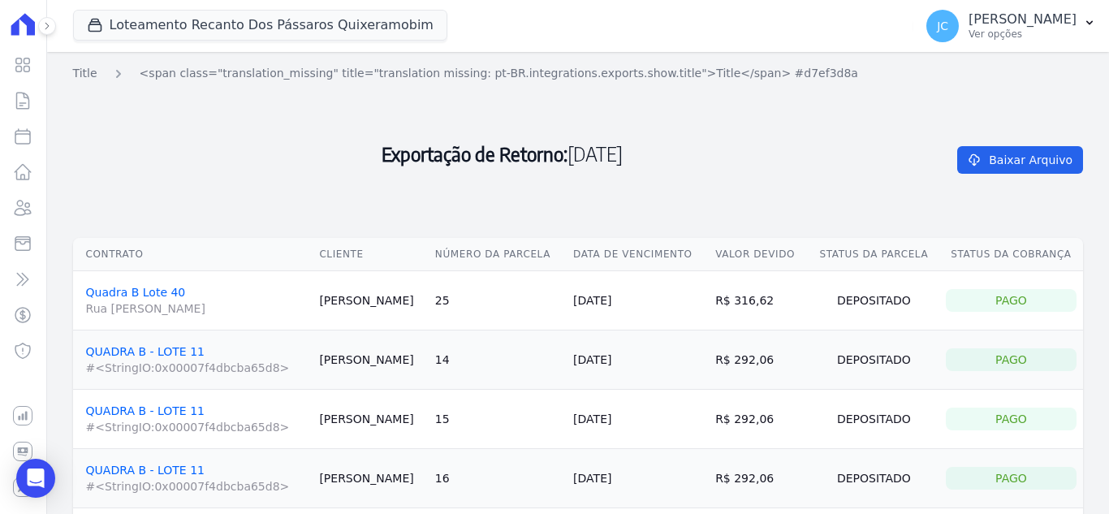
drag, startPoint x: 318, startPoint y: 351, endPoint x: 926, endPoint y: 356, distance: 608.2
click at [926, 356] on tr "QUADRA B - LOTE 11 #<StringIO:0x00007f4dbcba65d8> Yhanna Freitas 14 25/07/2025 …" at bounding box center [578, 359] width 1010 height 59
click at [80, 73] on span "Title" at bounding box center [85, 73] width 24 height 13
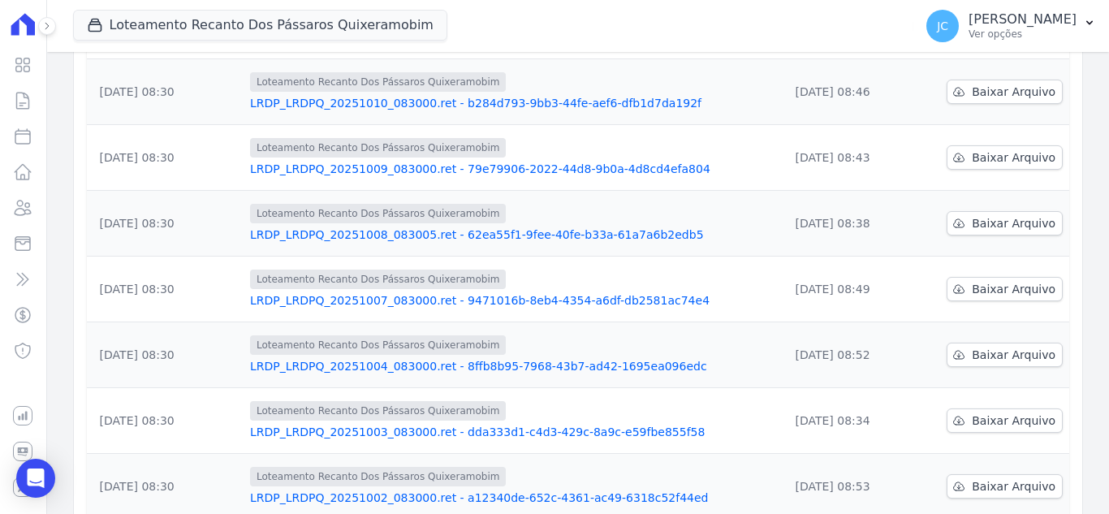
scroll to position [626, 0]
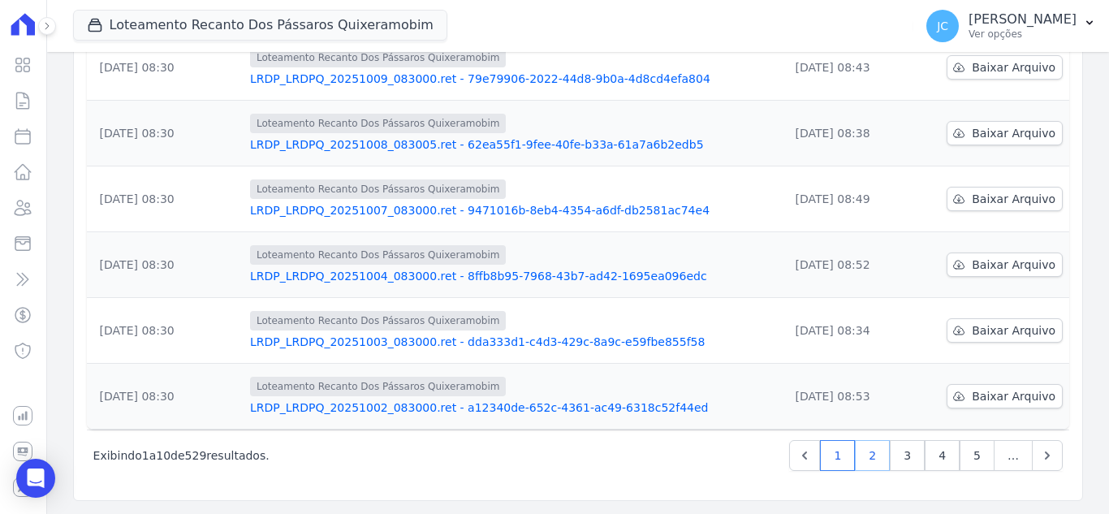
click at [872, 459] on link "2" at bounding box center [872, 455] width 35 height 31
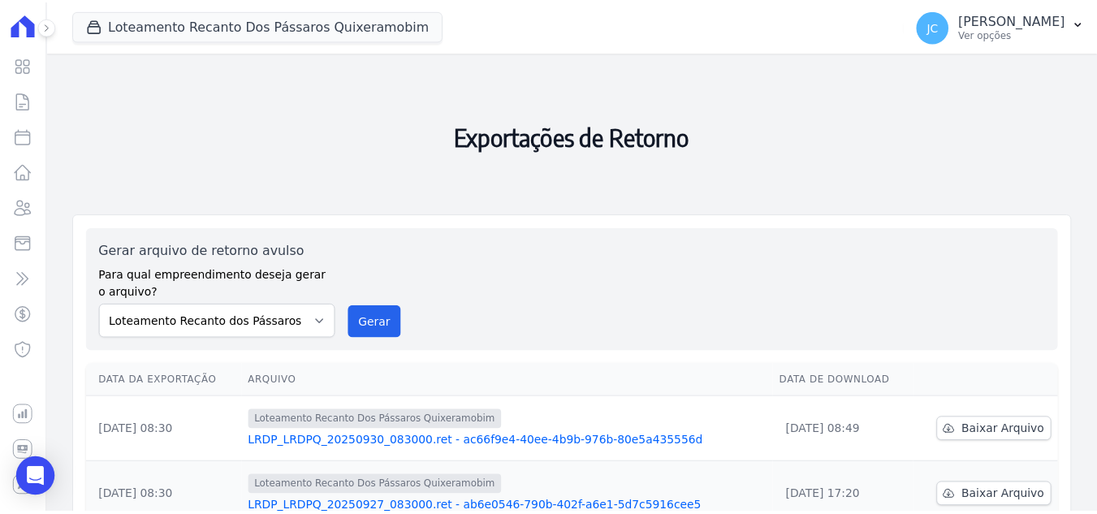
scroll to position [406, 0]
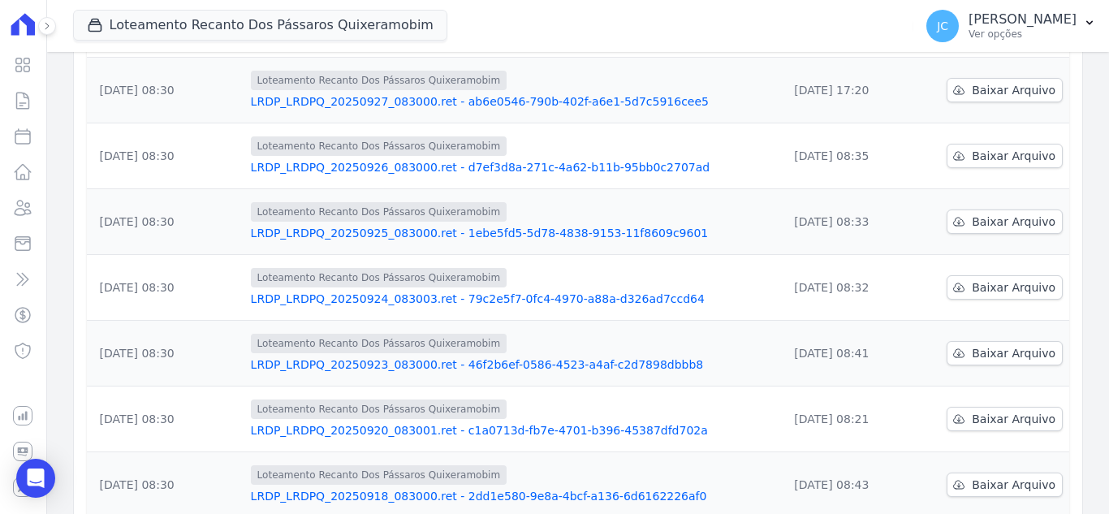
click at [358, 236] on link "LRDP_LRDPQ_20250925_083000.ret - 1ebe5fd5-5d78-4838-9153-11f8609c9601" at bounding box center [513, 233] width 525 height 16
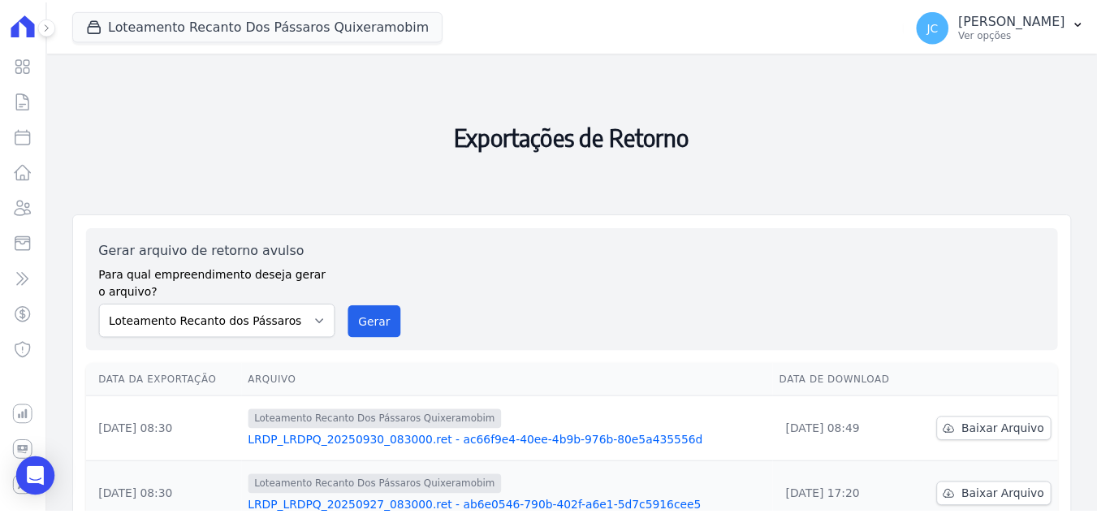
scroll to position [406, 0]
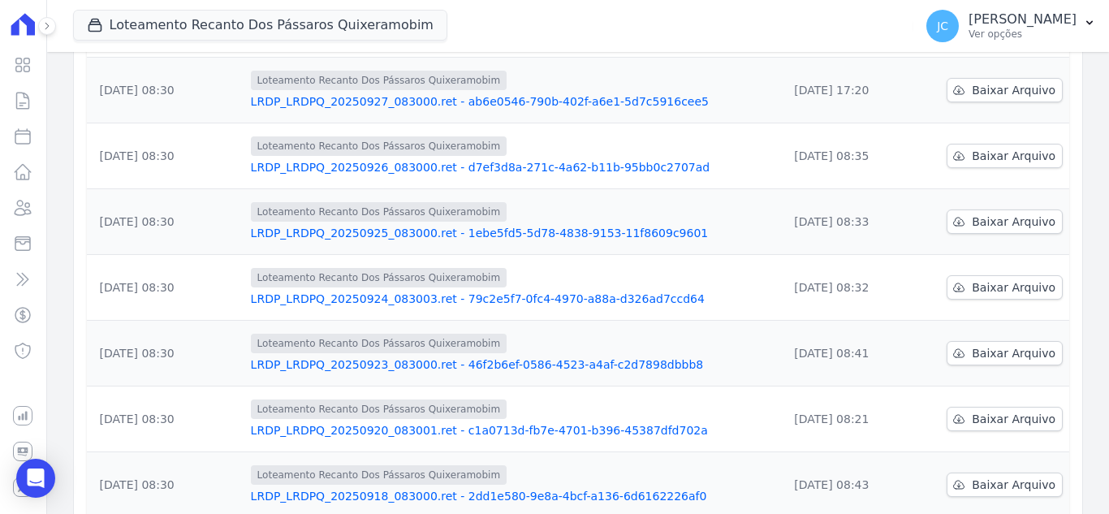
click at [311, 230] on link "LRDP_LRDPQ_20250925_083000.ret - 1ebe5fd5-5d78-4838-9153-11f8609c9601" at bounding box center [513, 233] width 525 height 16
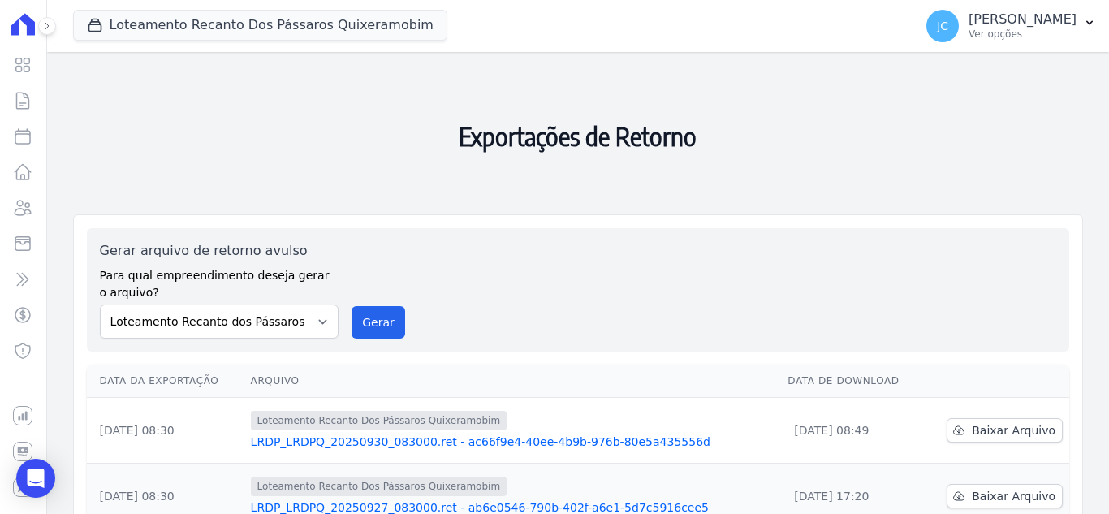
scroll to position [325, 0]
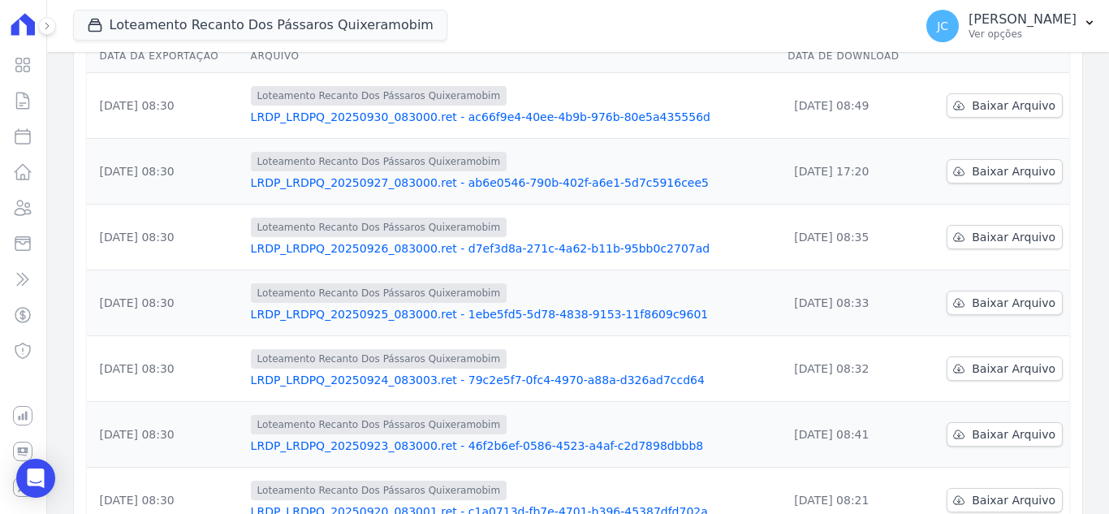
click at [394, 248] on link "LRDP_LRDPQ_20250926_083000.ret - d7ef3d8a-271c-4a62-b11b-95bb0c2707ad" at bounding box center [513, 248] width 525 height 16
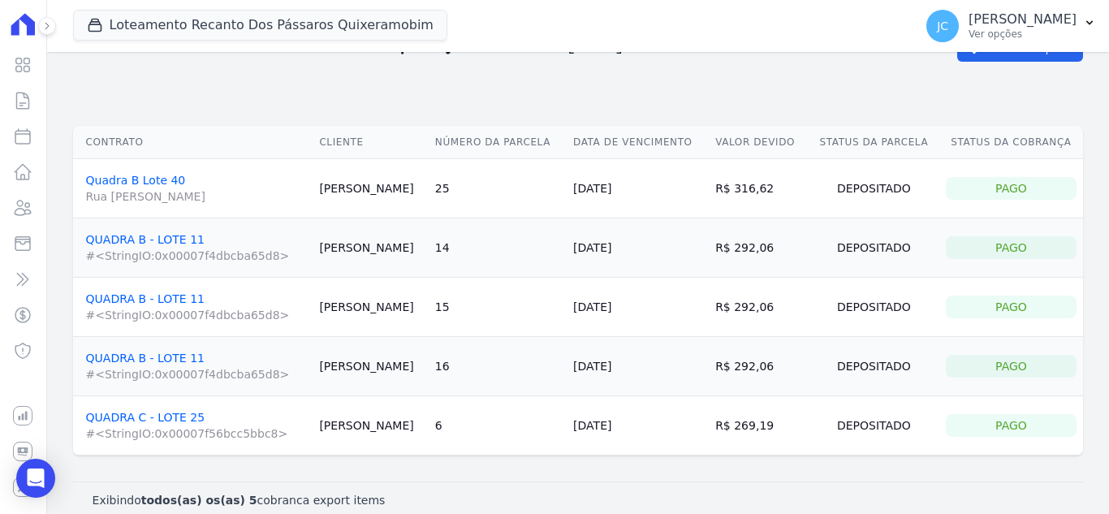
scroll to position [129, 0]
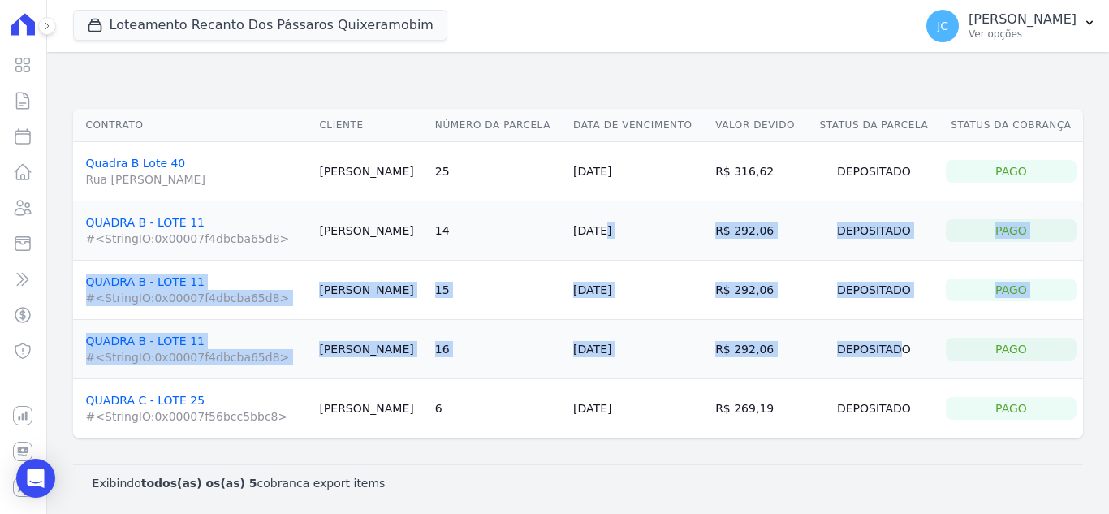
drag, startPoint x: 567, startPoint y: 235, endPoint x: 844, endPoint y: 332, distance: 293.6
click at [844, 332] on tbody "Quadra B Lote 40 Rua Francisco Helba Ferreira Almeida Leonardo Macedo 25 25/09/…" at bounding box center [578, 290] width 1010 height 296
click at [780, 208] on td "R$ 292,06" at bounding box center [759, 230] width 100 height 59
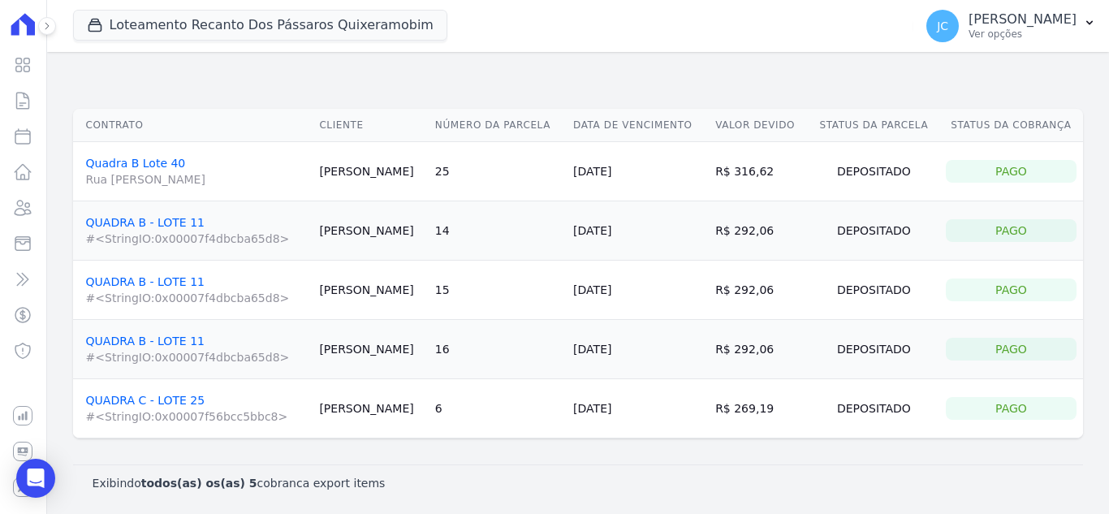
click at [175, 222] on link "QUADRA B - LOTE 11 #<StringIO:0x00007f4dbcba65d8>" at bounding box center [196, 231] width 221 height 31
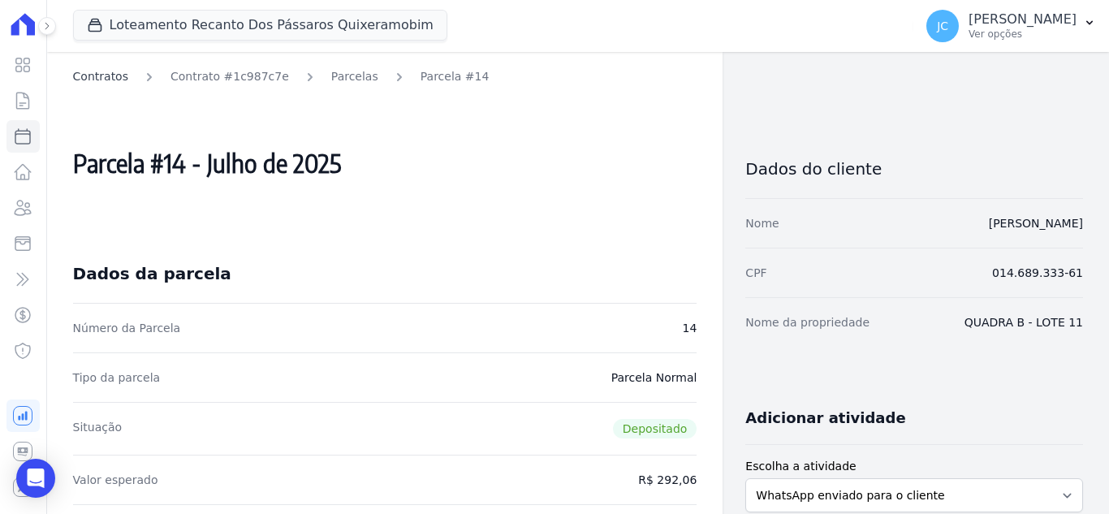
drag, startPoint x: 81, startPoint y: 76, endPoint x: 92, endPoint y: 76, distance: 10.6
click at [81, 76] on link "Contratos" at bounding box center [100, 76] width 55 height 17
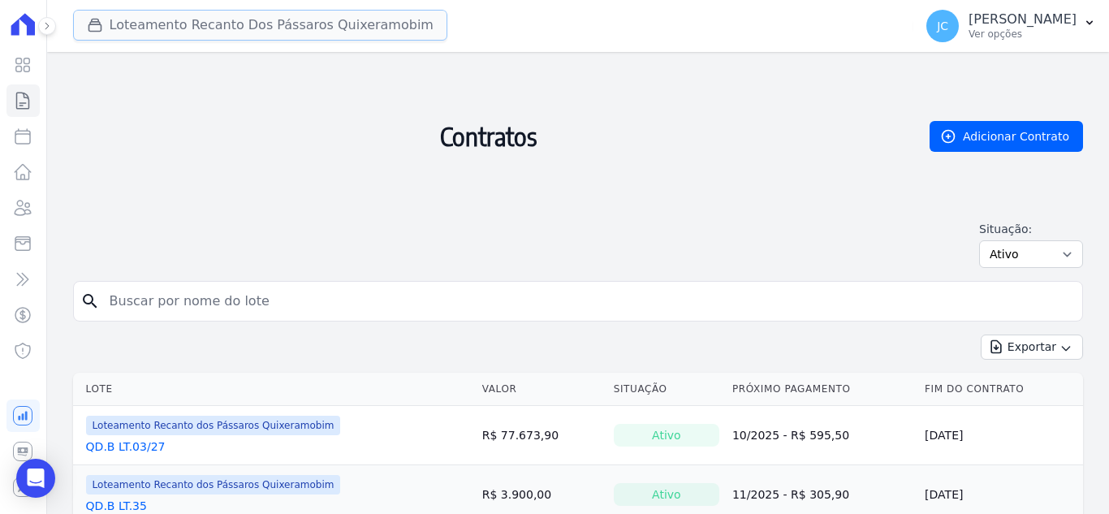
click at [234, 25] on button "Loteamento Recanto Dos Pássaros Quixeramobim" at bounding box center [260, 25] width 374 height 31
click at [991, 18] on p "[PERSON_NAME]" at bounding box center [1023, 19] width 108 height 16
click at [1025, 21] on p "[PERSON_NAME]" at bounding box center [1023, 19] width 108 height 16
click at [1043, 41] on div "JC [PERSON_NAME] Ver opções" at bounding box center [1002, 26] width 150 height 32
click at [1074, 27] on p "[PERSON_NAME]" at bounding box center [1023, 19] width 108 height 16
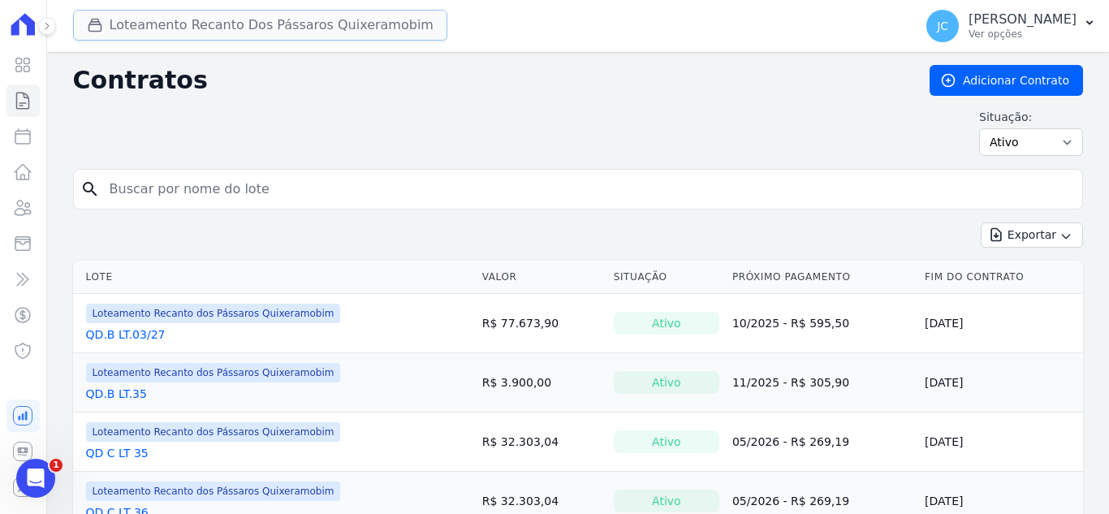
click at [257, 28] on button "Loteamento Recanto Dos Pássaros Quixeramobim" at bounding box center [260, 25] width 374 height 31
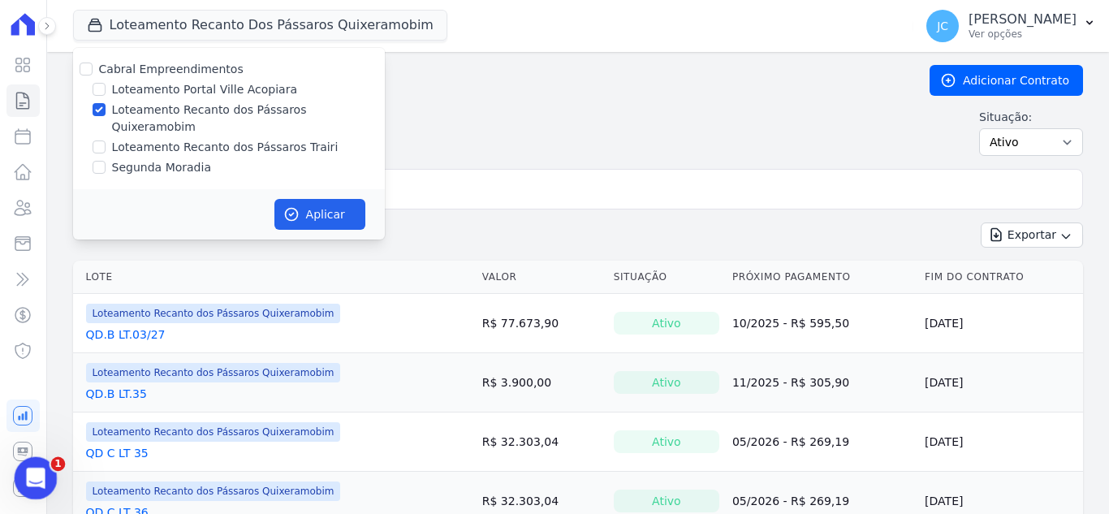
click at [32, 470] on icon "Abertura do Messenger da Intercom" at bounding box center [33, 476] width 27 height 27
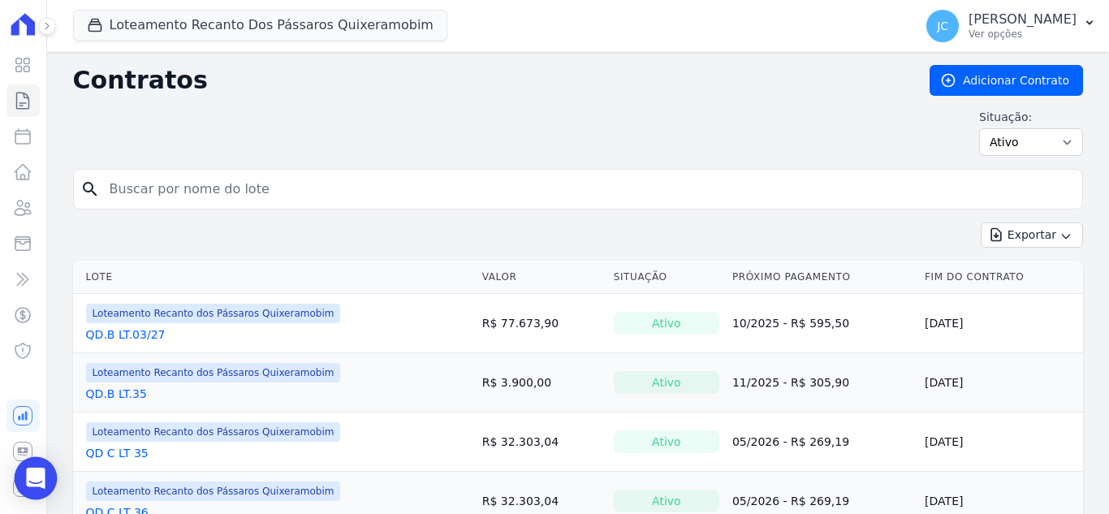
click at [46, 485] on div "Open Intercom Messenger" at bounding box center [36, 478] width 43 height 43
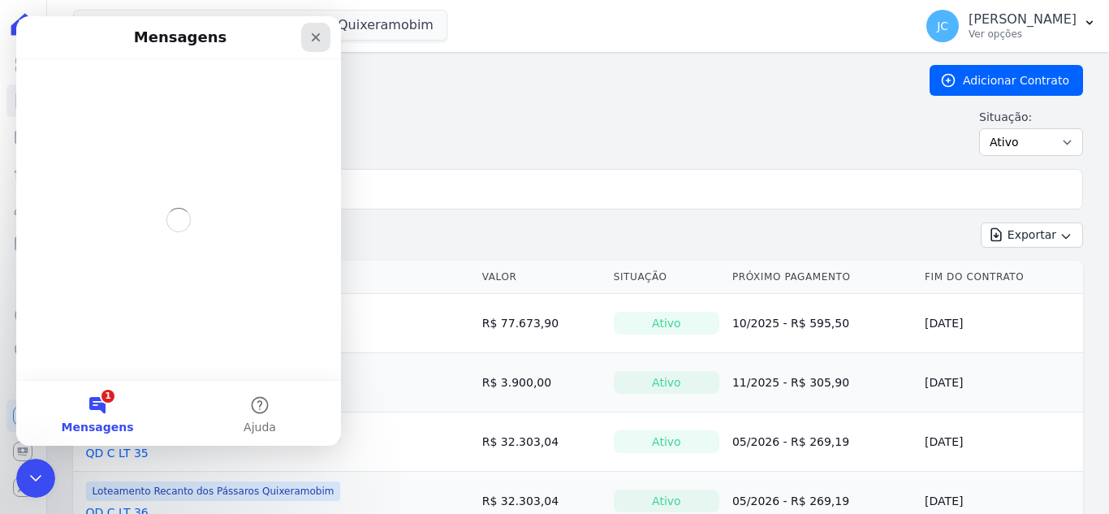
click at [309, 37] on icon "Fechar" at bounding box center [315, 37] width 13 height 13
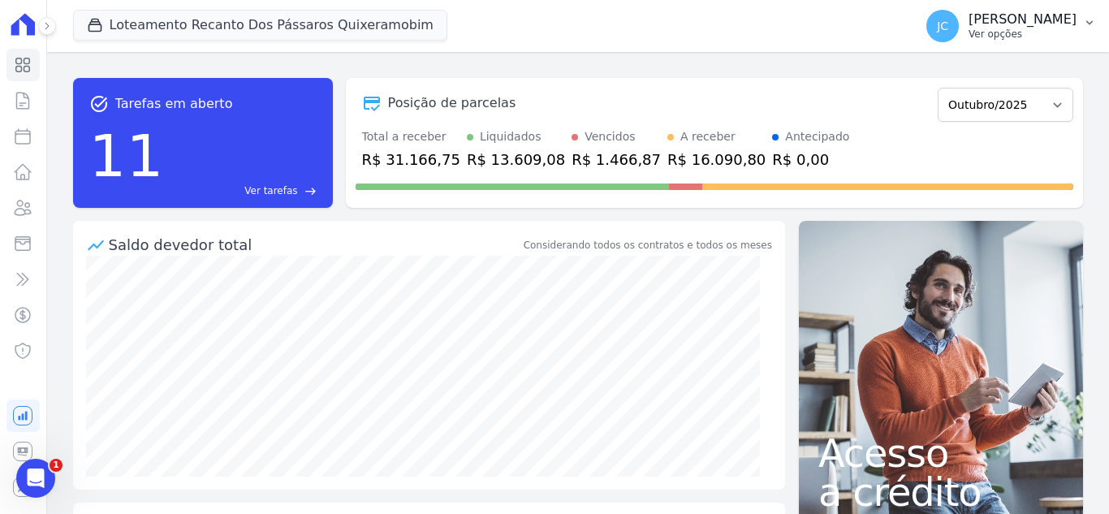
click at [1013, 24] on p "[PERSON_NAME]" at bounding box center [1023, 19] width 108 height 16
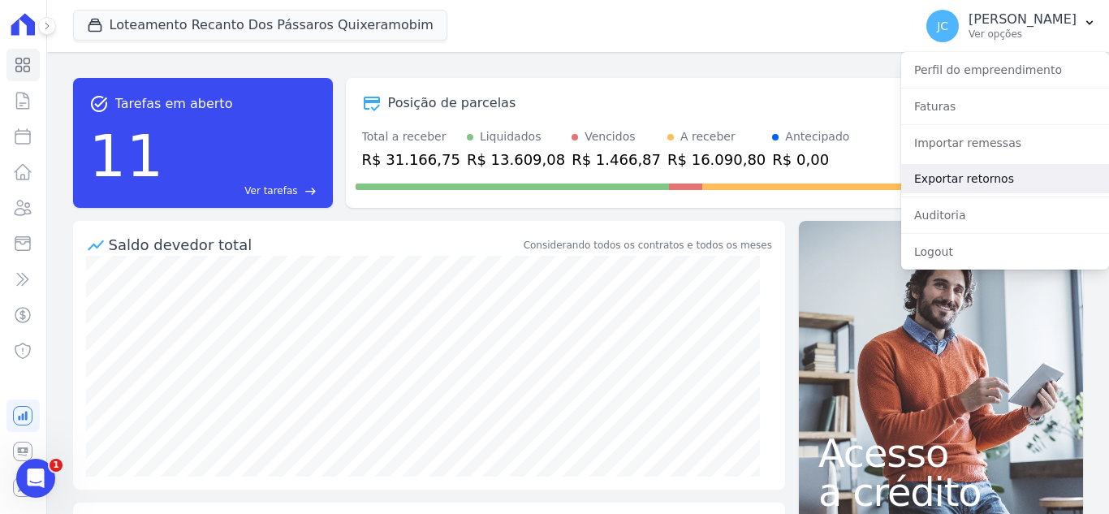
click at [974, 178] on link "Exportar retornos" at bounding box center [1005, 178] width 208 height 29
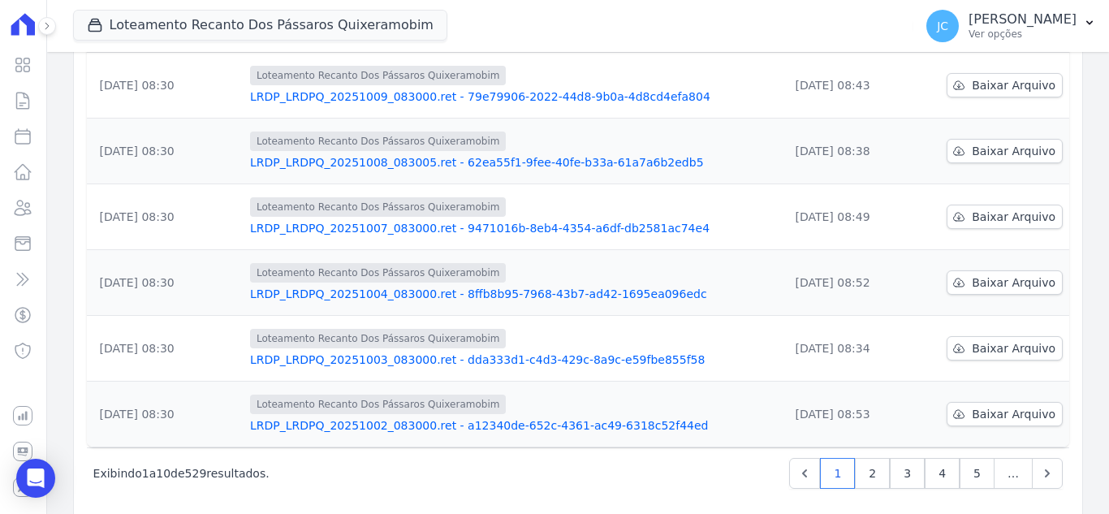
scroll to position [512, 0]
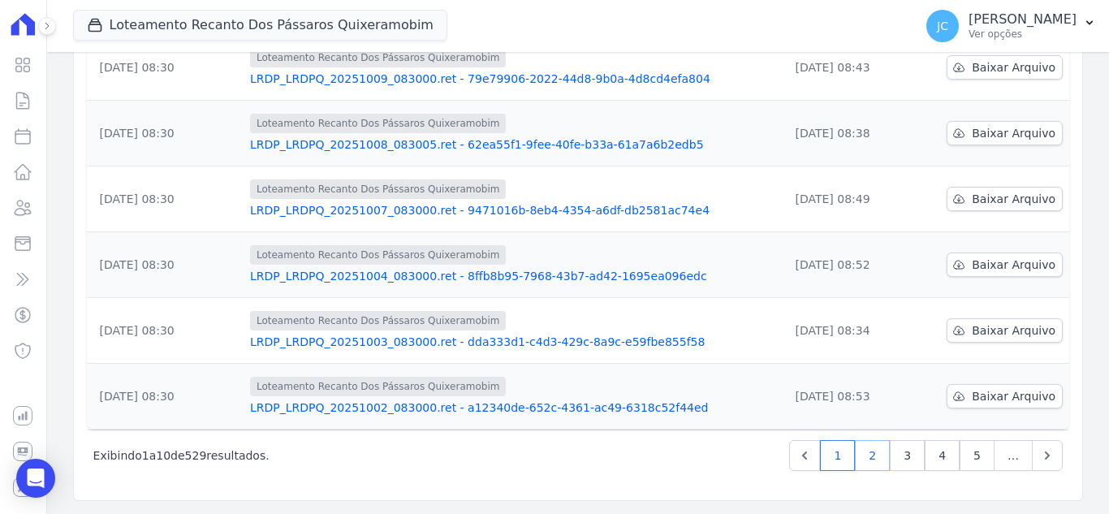
click at [869, 456] on link "2" at bounding box center [872, 455] width 35 height 31
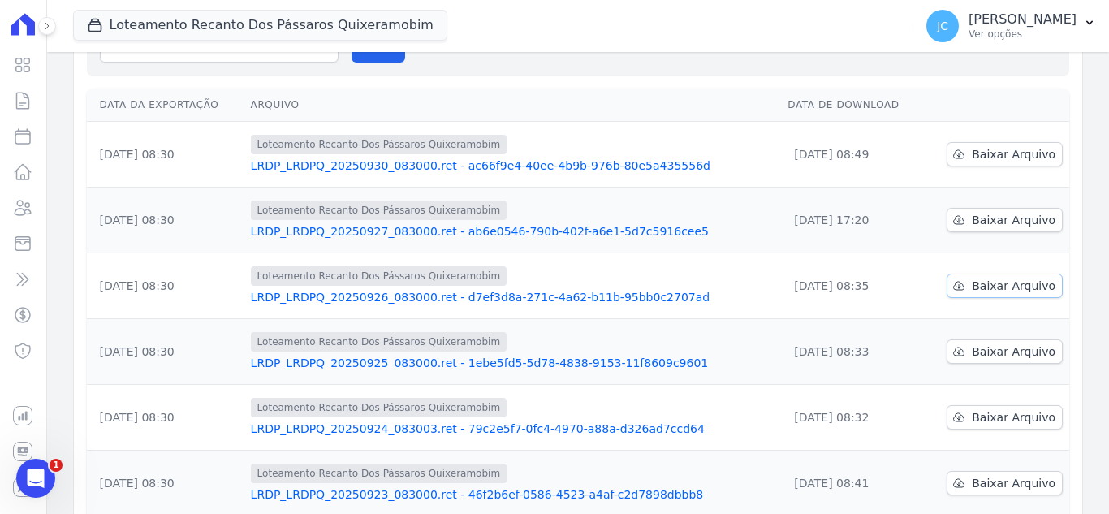
click at [974, 284] on span "Baixar Arquivo" at bounding box center [1014, 286] width 84 height 16
click at [979, 352] on span "Baixar Arquivo" at bounding box center [1014, 351] width 84 height 16
click at [991, 217] on span "Baixar Arquivo" at bounding box center [1014, 220] width 84 height 16
click at [1008, 214] on span "Baixar Arquivo" at bounding box center [1014, 220] width 84 height 16
drag, startPoint x: 1014, startPoint y: 153, endPoint x: 866, endPoint y: 140, distance: 148.4
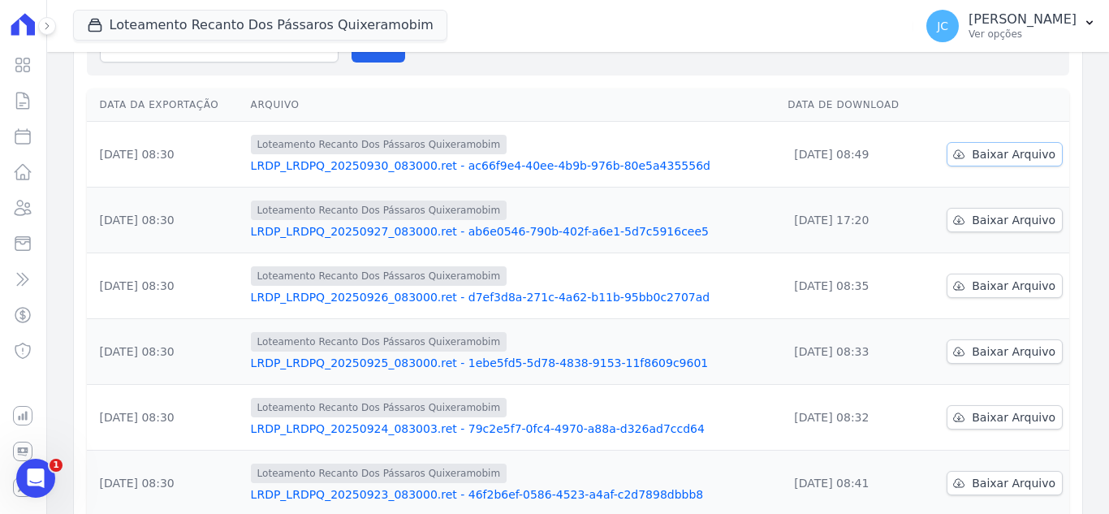
click at [1013, 153] on span "Baixar Arquivo" at bounding box center [1014, 154] width 84 height 16
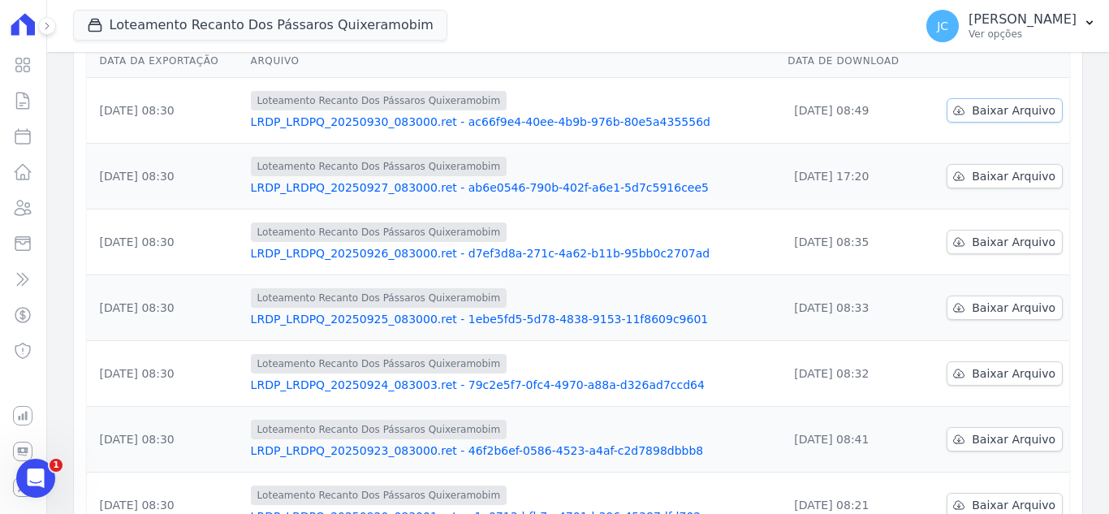
scroll to position [244, 0]
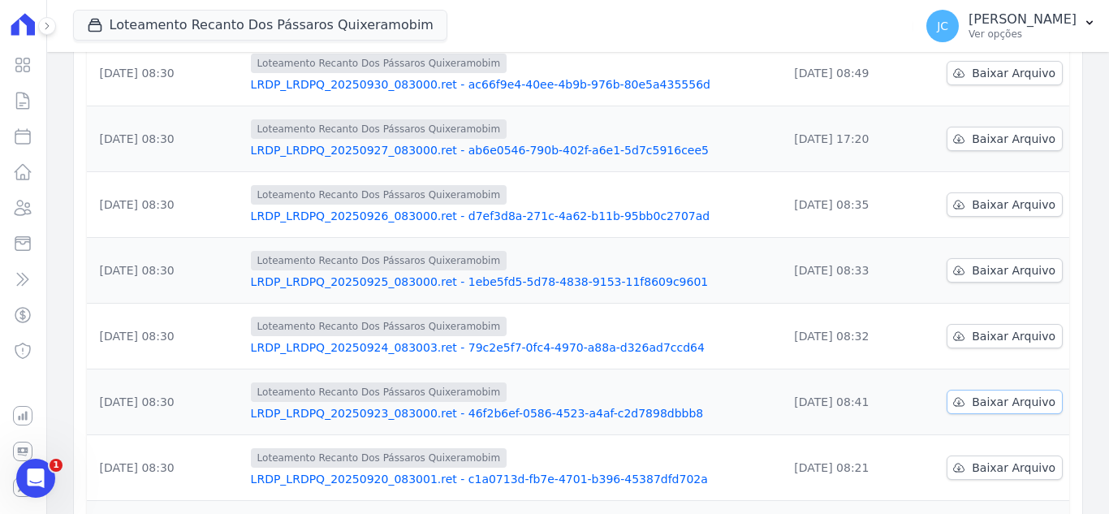
click at [1015, 408] on span "Baixar Arquivo" at bounding box center [1014, 402] width 84 height 16
